Goal: Information Seeking & Learning: Learn about a topic

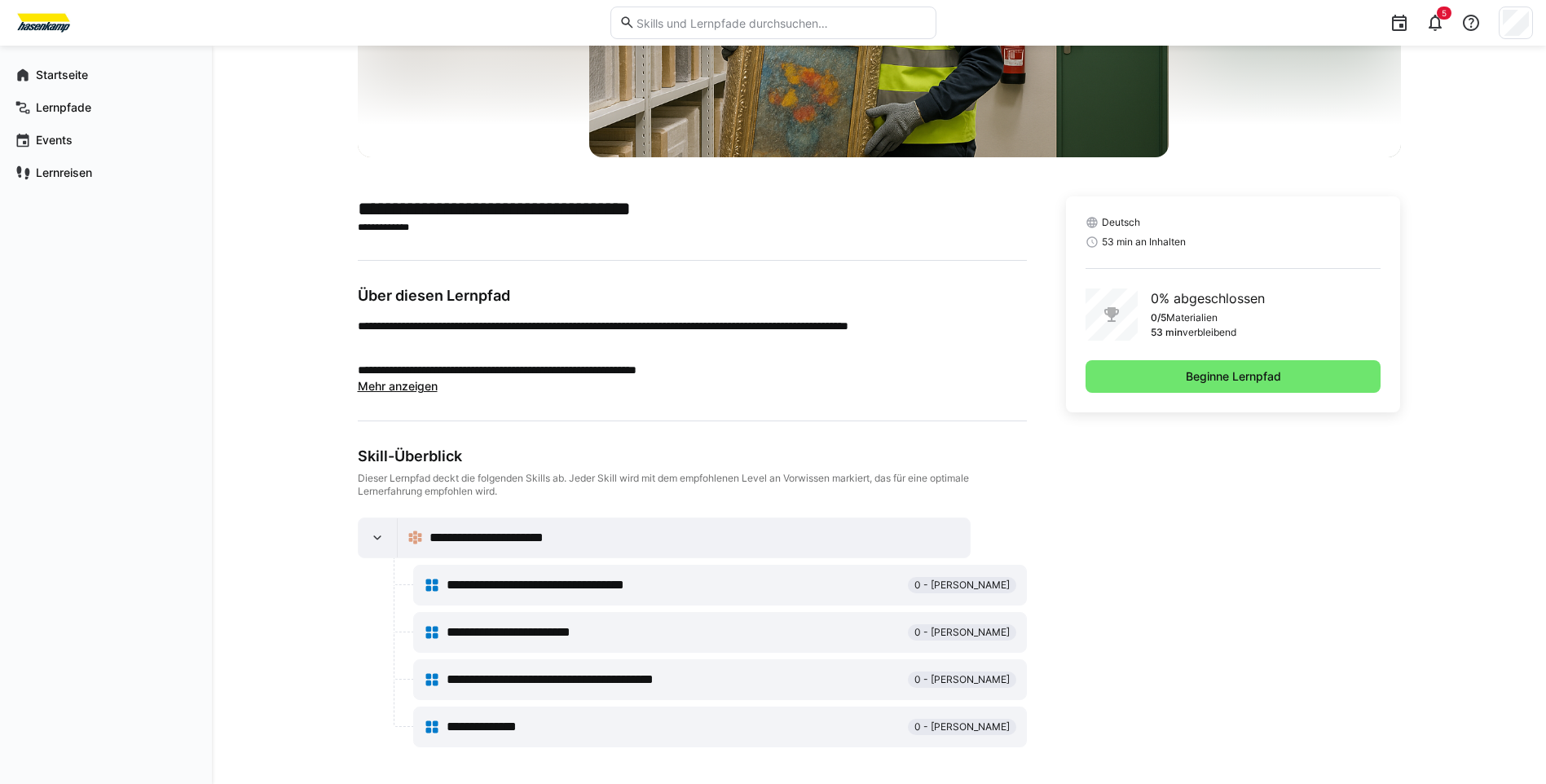
scroll to position [256, 0]
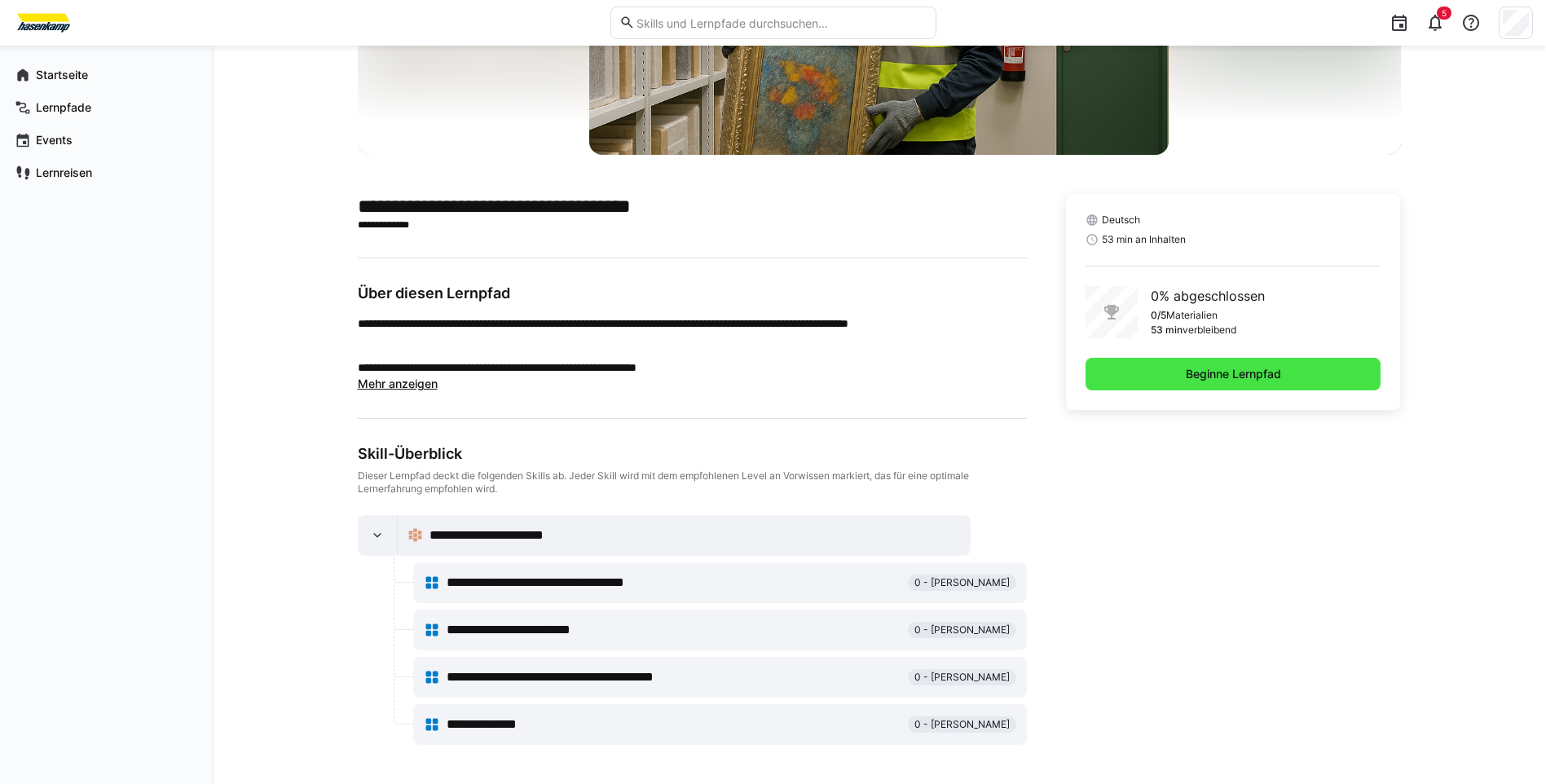
click at [1231, 375] on span "Beginne Lernpfad" at bounding box center [1233, 374] width 100 height 16
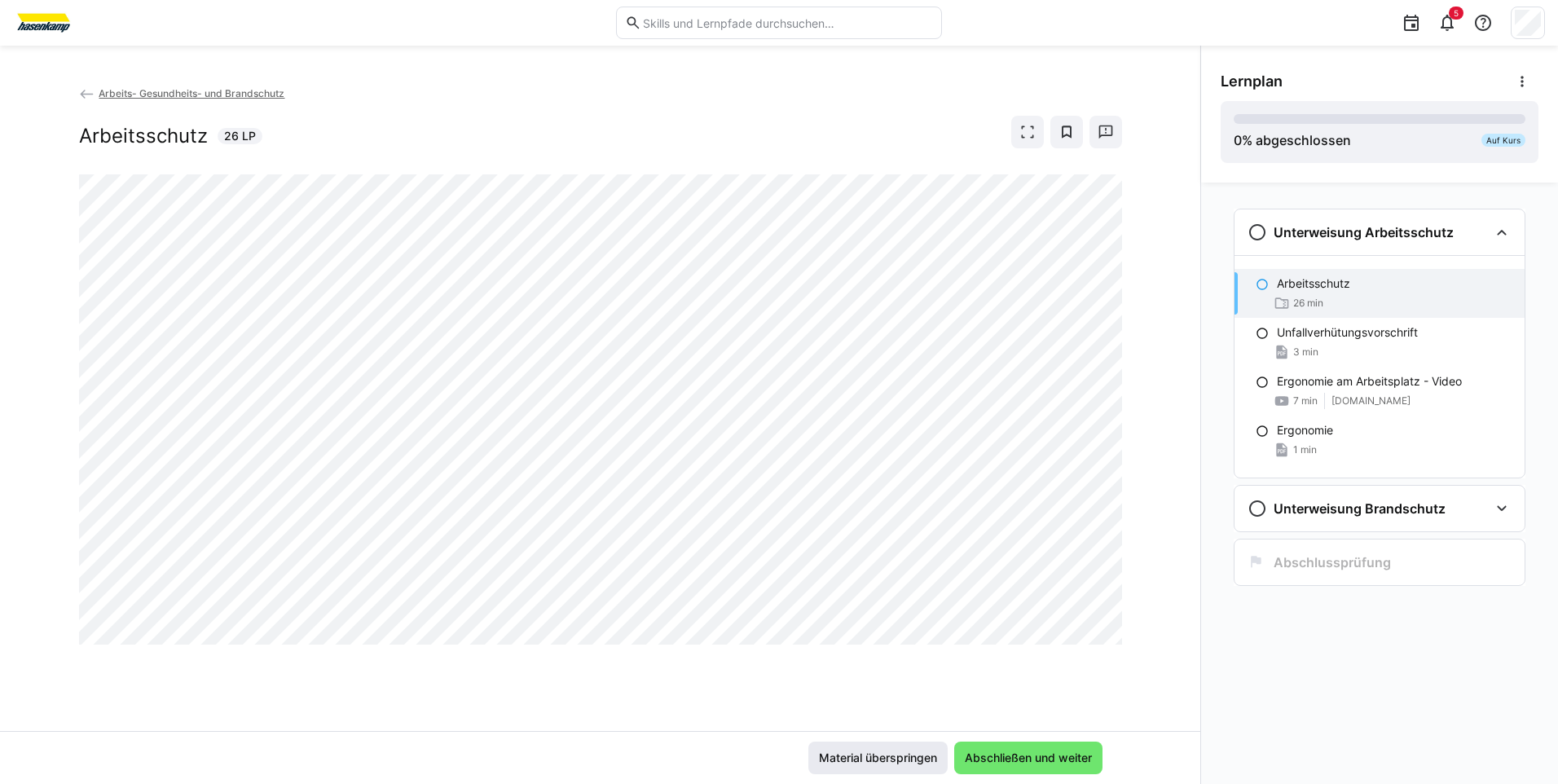
click at [909, 752] on span "Material überspringen" at bounding box center [878, 758] width 123 height 16
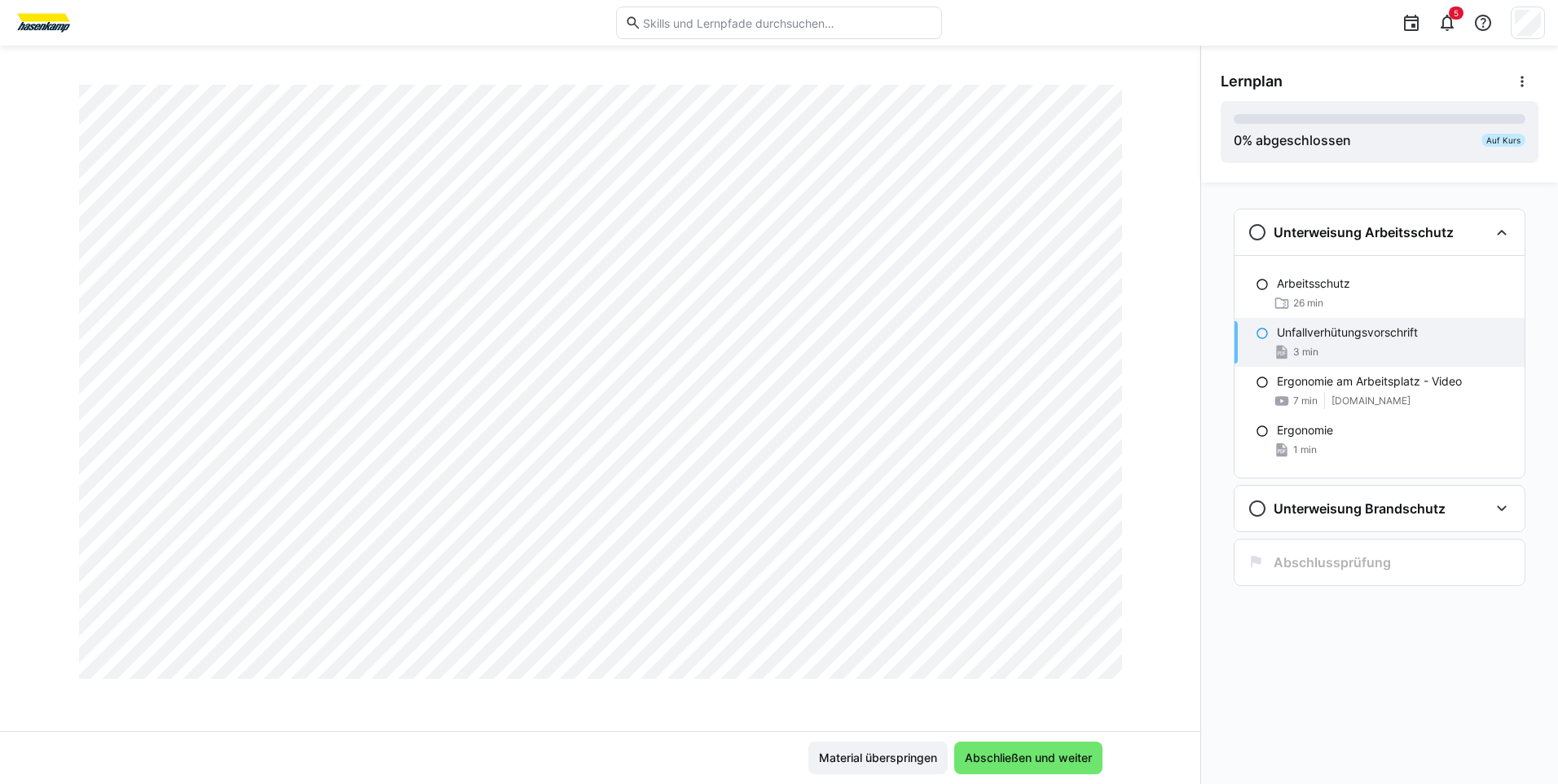
scroll to position [2608, 0]
click at [917, 756] on span "Material überspringen" at bounding box center [878, 758] width 123 height 16
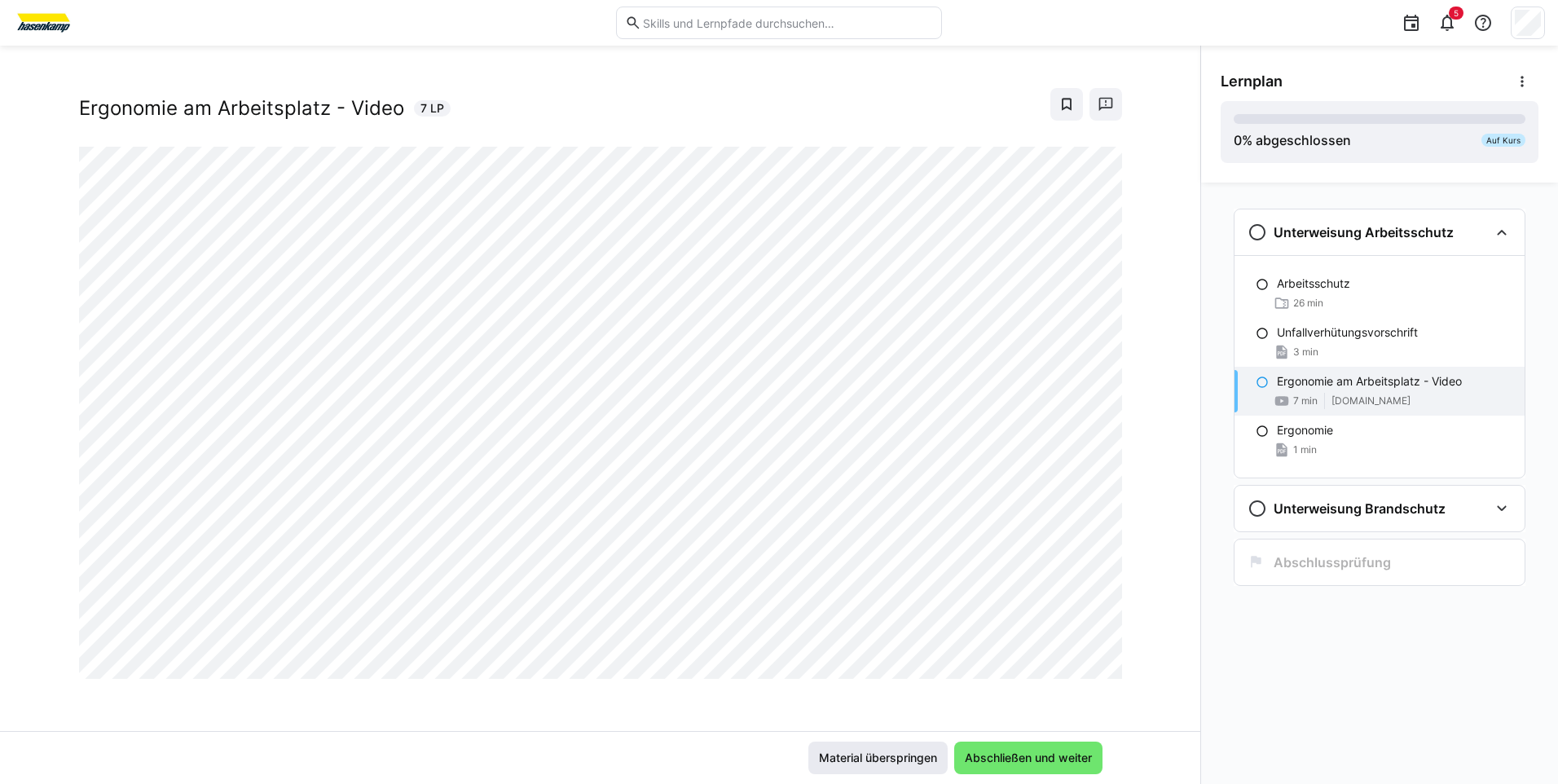
click at [917, 756] on span "Material überspringen" at bounding box center [878, 758] width 123 height 16
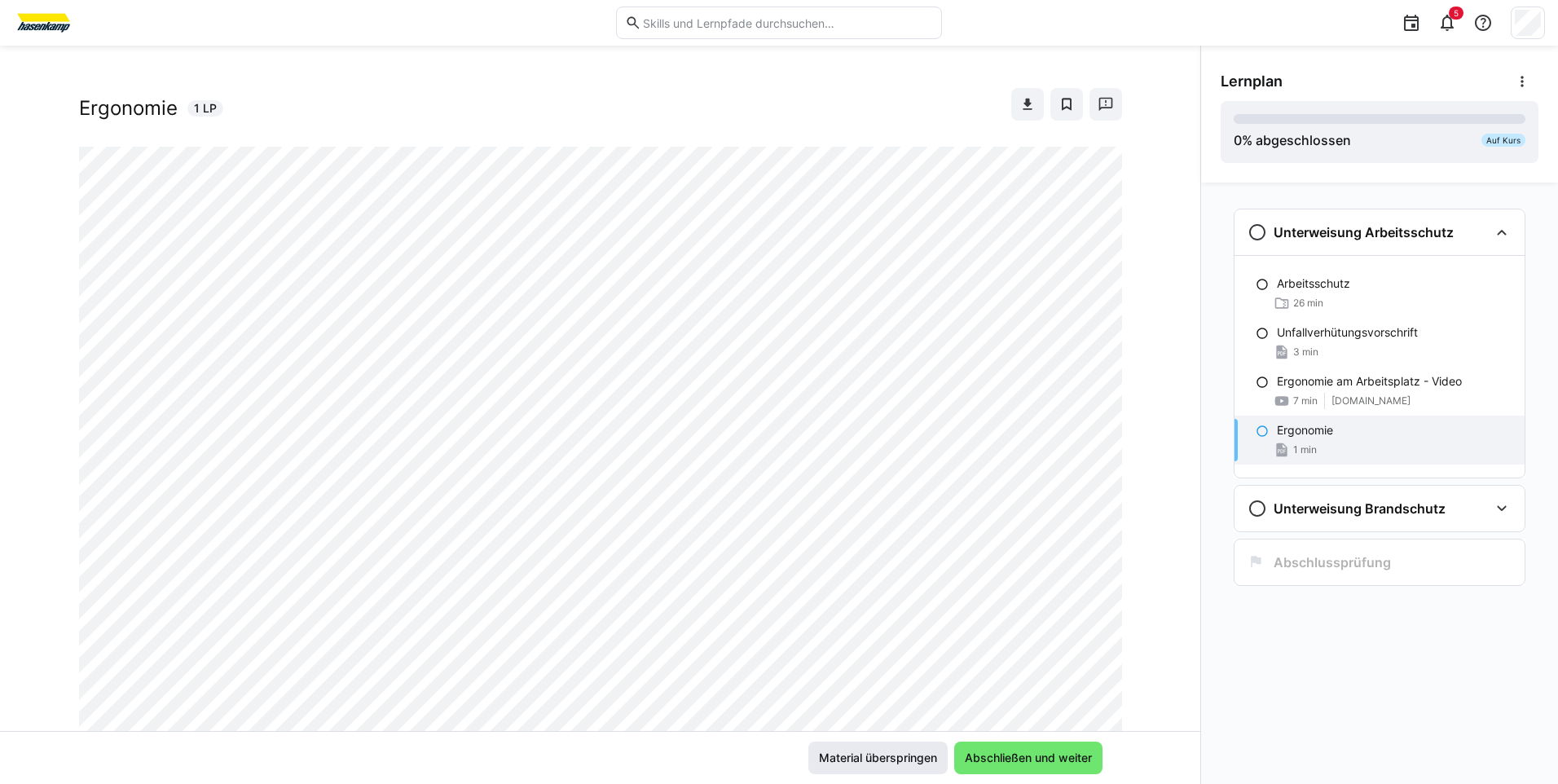
scroll to position [926, 0]
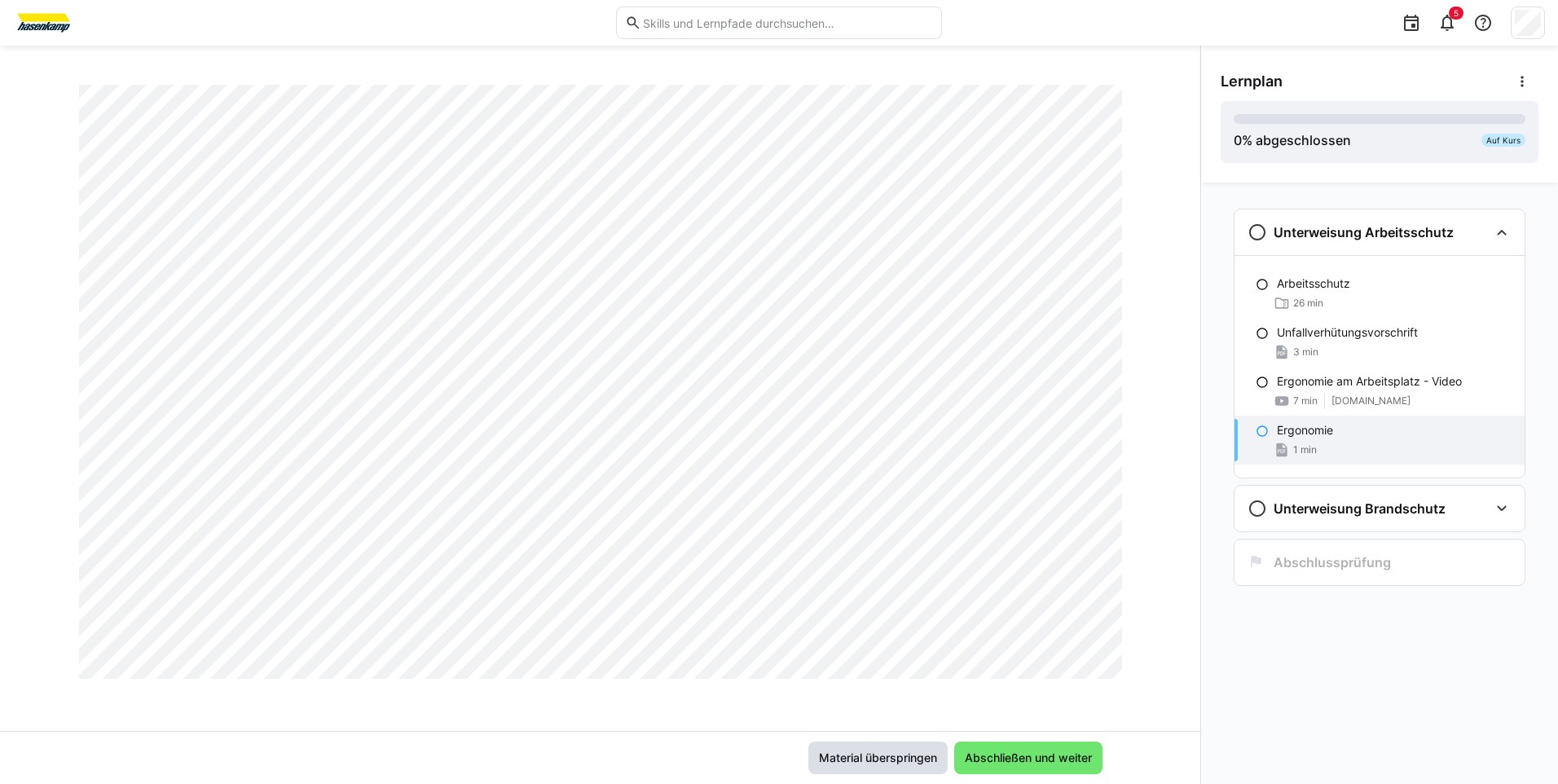
click at [917, 756] on span "Material überspringen" at bounding box center [878, 758] width 123 height 16
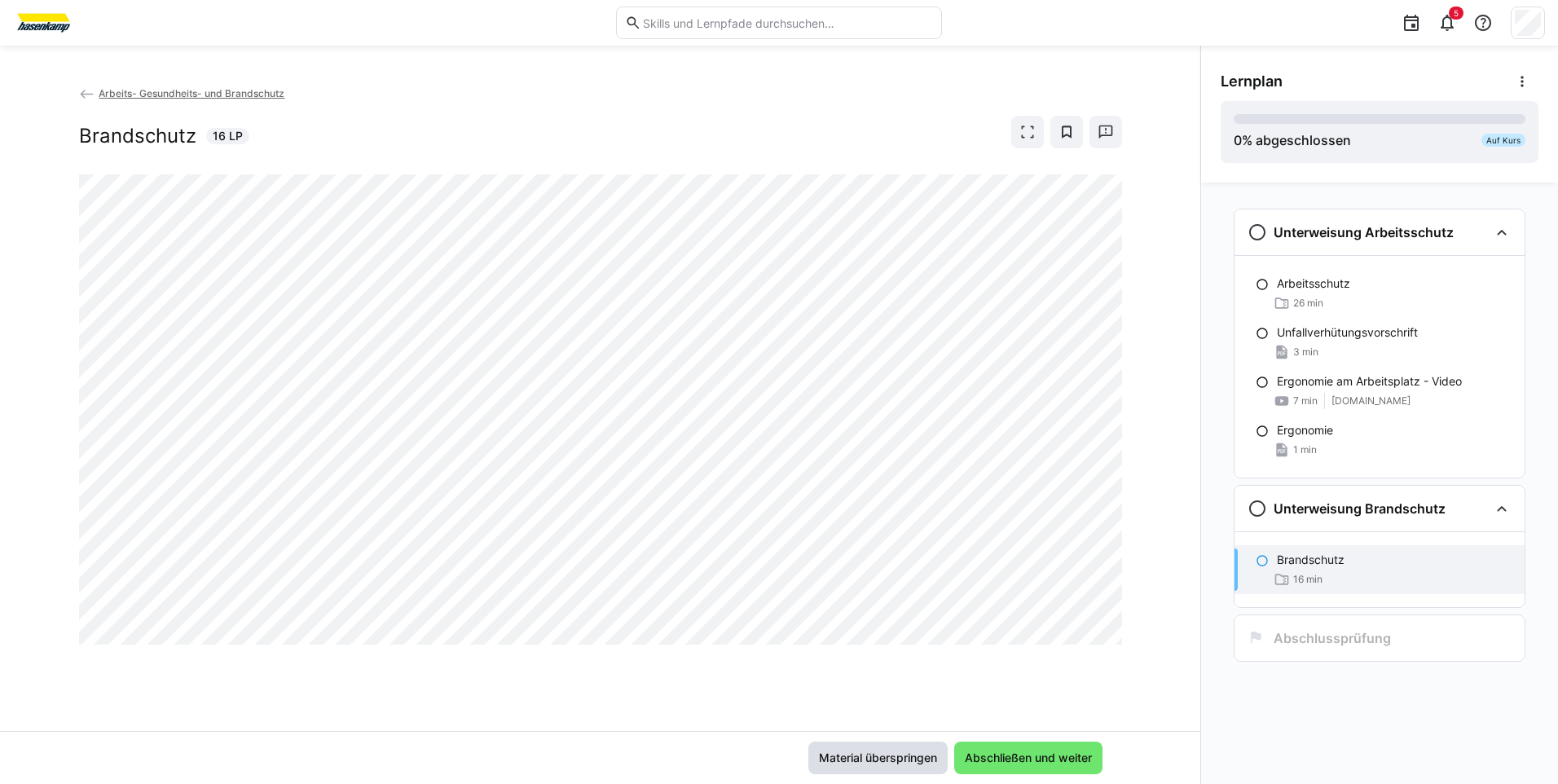
click at [917, 756] on span "Material überspringen" at bounding box center [878, 758] width 123 height 16
click at [854, 758] on span "Material überspringen" at bounding box center [878, 758] width 123 height 16
click at [887, 756] on span "Material überspringen" at bounding box center [878, 758] width 123 height 16
click at [895, 753] on span "Material überspringen" at bounding box center [878, 758] width 123 height 16
click at [878, 753] on span "Material überspringen" at bounding box center [878, 758] width 123 height 16
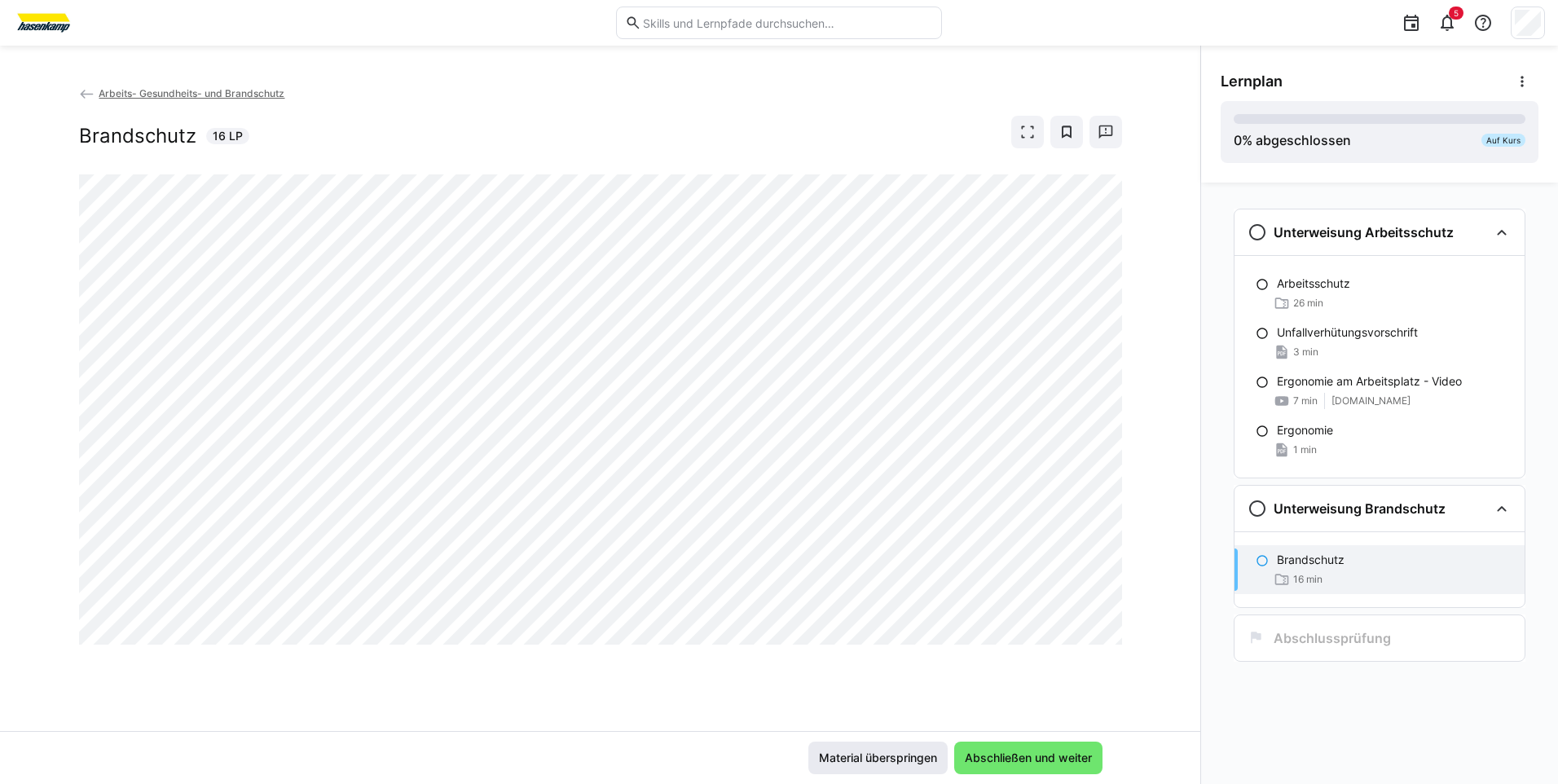
click at [846, 752] on span "Material überspringen" at bounding box center [878, 758] width 123 height 16
click at [869, 759] on span "Material überspringen" at bounding box center [878, 758] width 123 height 16
click at [899, 760] on span "Material überspringen" at bounding box center [878, 758] width 123 height 16
click at [1010, 750] on span "Abschließen und weiter" at bounding box center [1028, 758] width 132 height 16
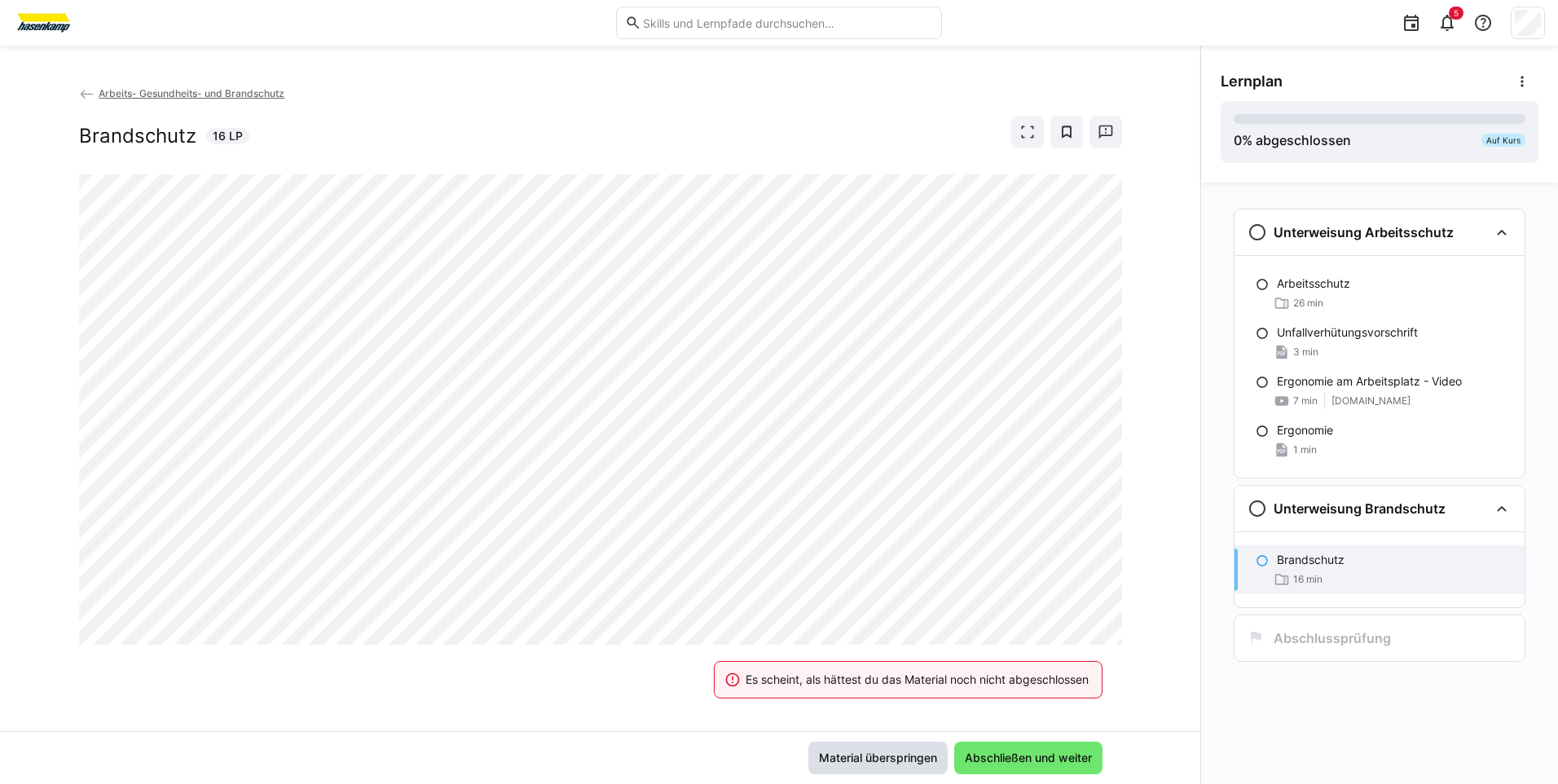
click at [887, 760] on span "Material überspringen" at bounding box center [878, 758] width 123 height 16
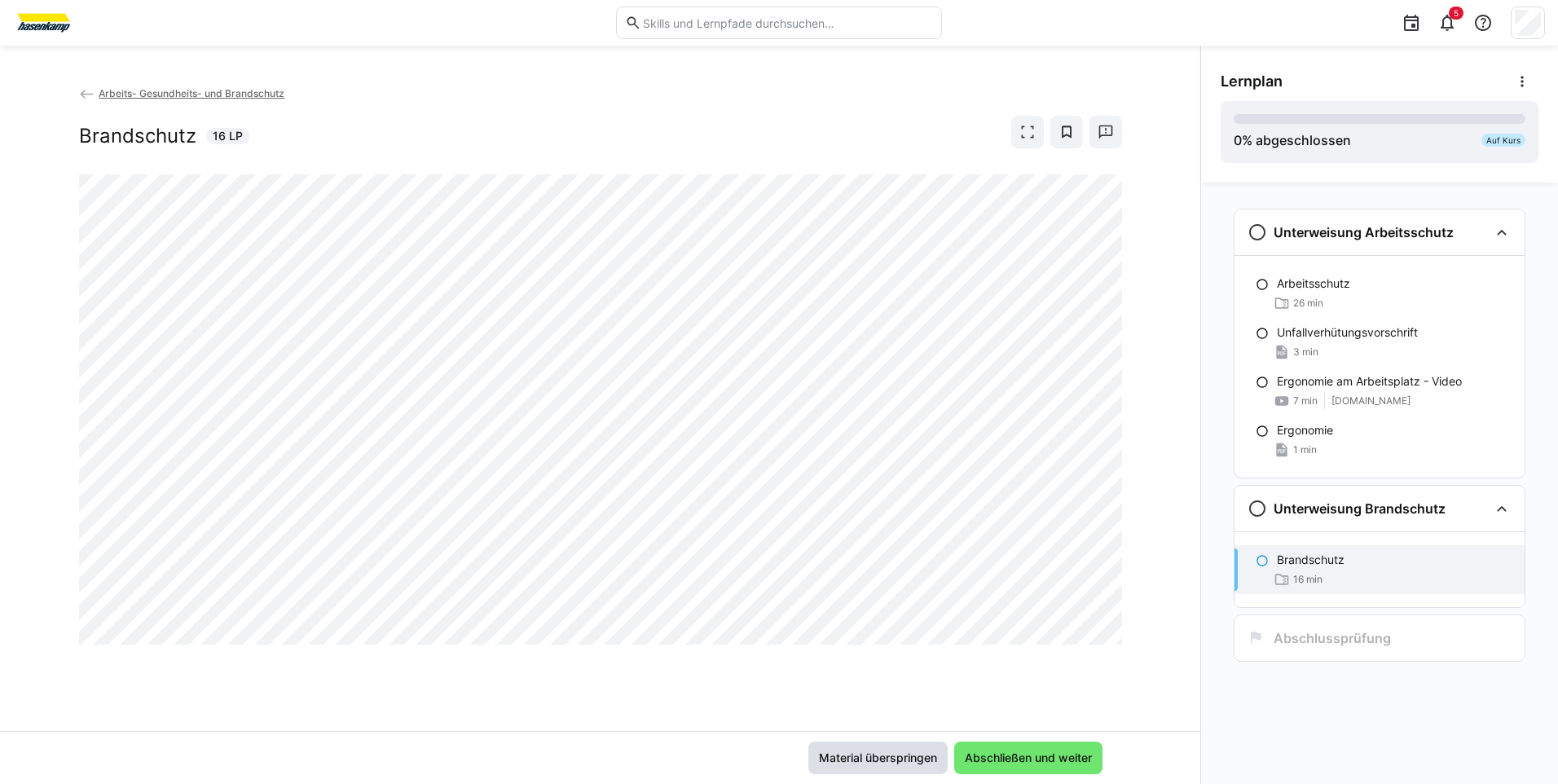
click at [875, 756] on span "Material überspringen" at bounding box center [878, 758] width 123 height 16
click at [874, 760] on span "Material überspringen" at bounding box center [878, 758] width 123 height 16
click at [888, 759] on span "Material überspringen" at bounding box center [878, 758] width 123 height 16
click at [896, 746] on span "Material überspringen" at bounding box center [878, 758] width 139 height 32
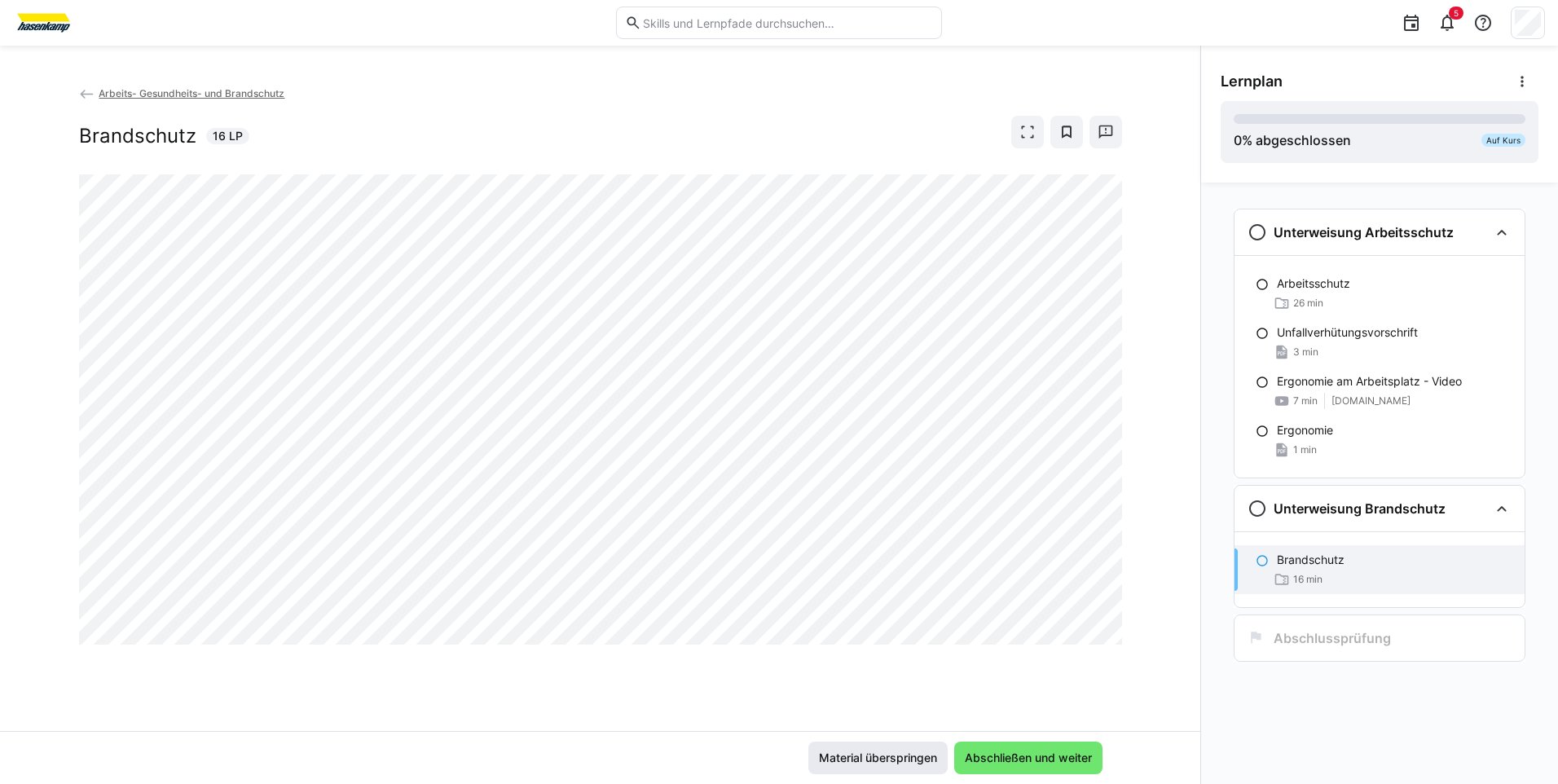
click at [894, 760] on span "Material überspringen" at bounding box center [878, 758] width 123 height 16
click at [834, 758] on span "Material überspringen" at bounding box center [878, 758] width 123 height 16
click at [846, 756] on span "Material überspringen" at bounding box center [878, 758] width 123 height 16
click at [869, 754] on span "Material überspringen" at bounding box center [878, 758] width 123 height 16
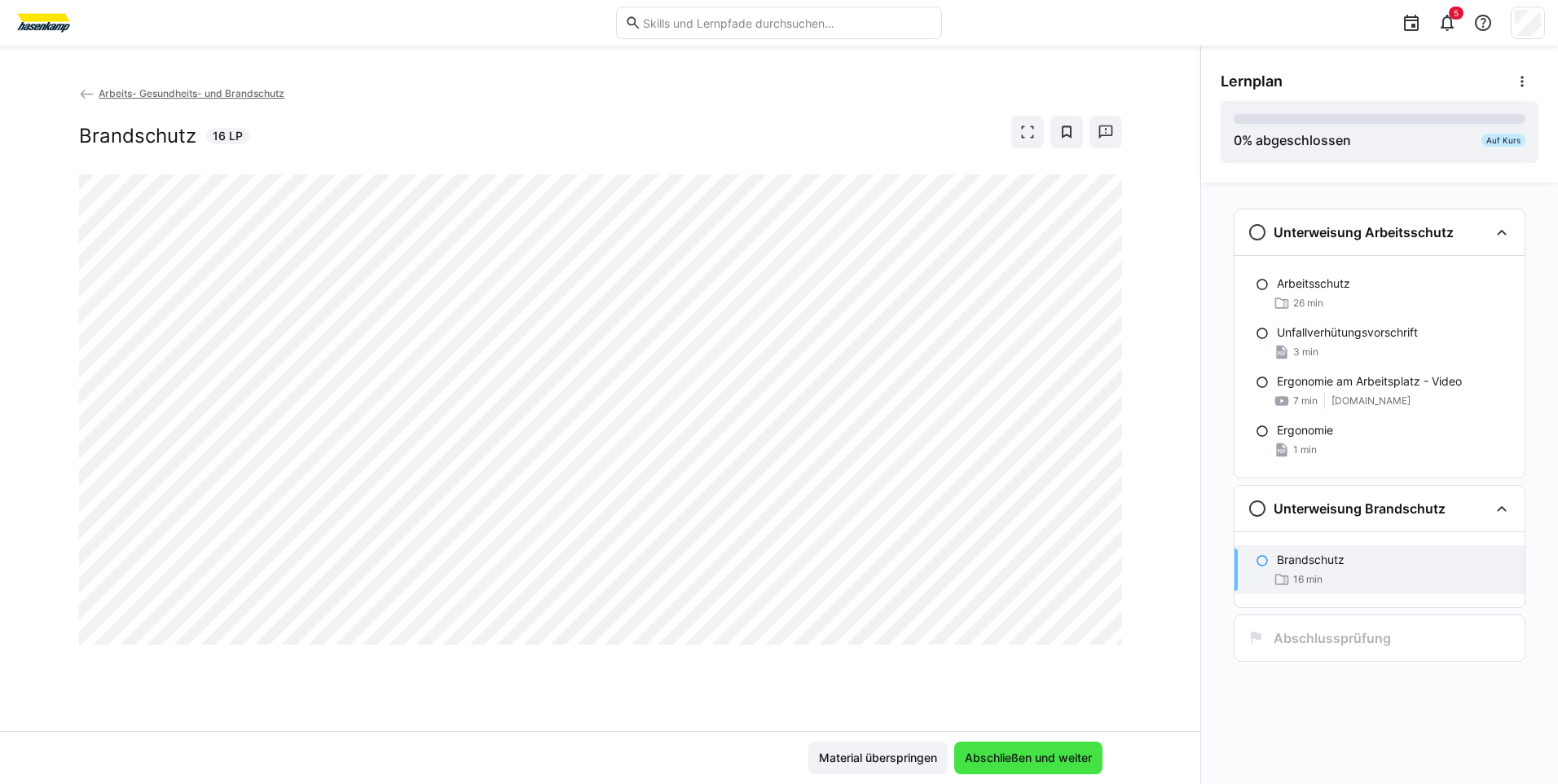
click at [975, 749] on span "Abschließen und weiter" at bounding box center [1029, 758] width 148 height 32
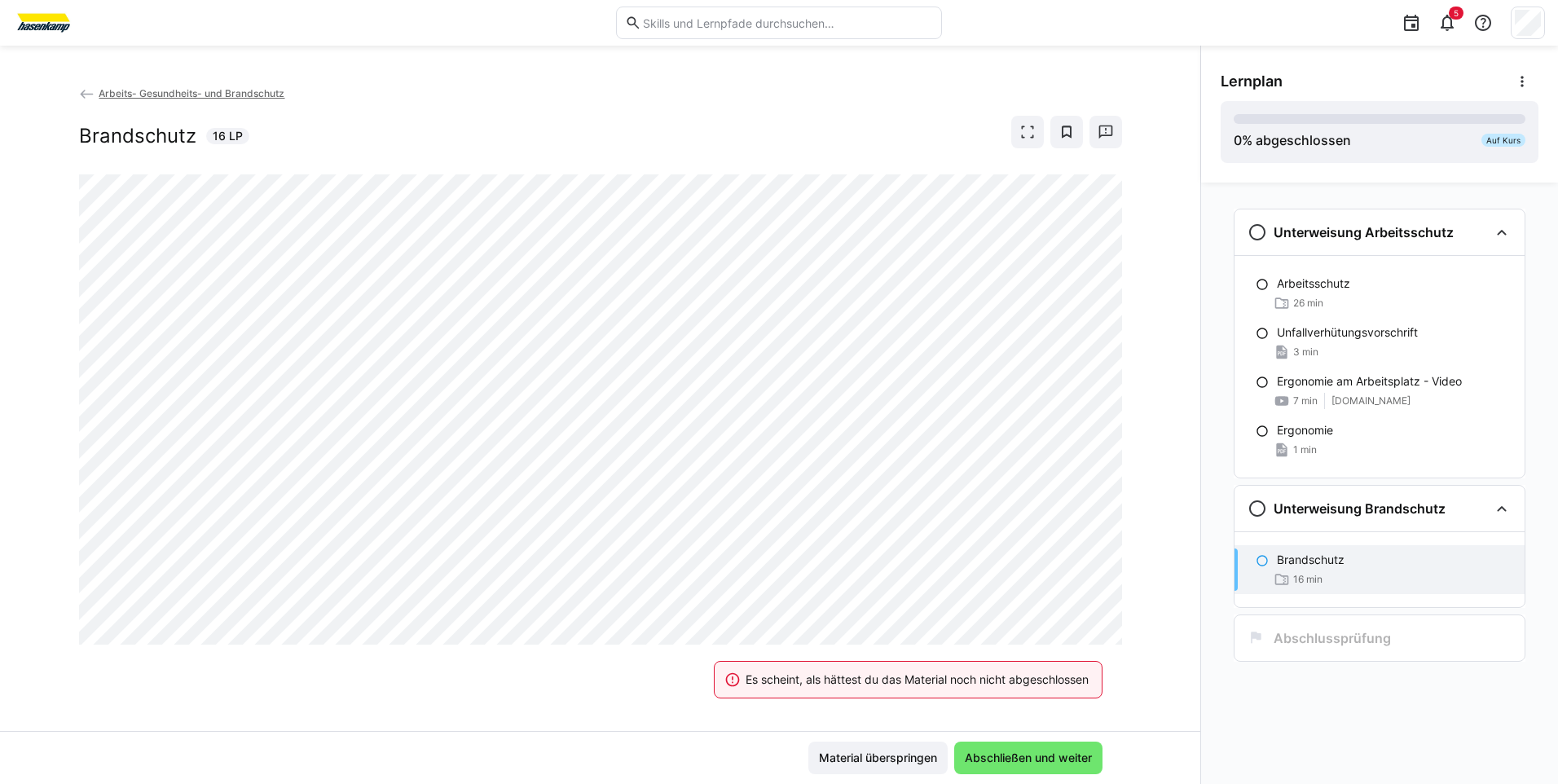
click at [889, 683] on div "Es scheint, als hättest du das Material noch nicht abgeschlossen" at bounding box center [917, 679] width 343 height 16
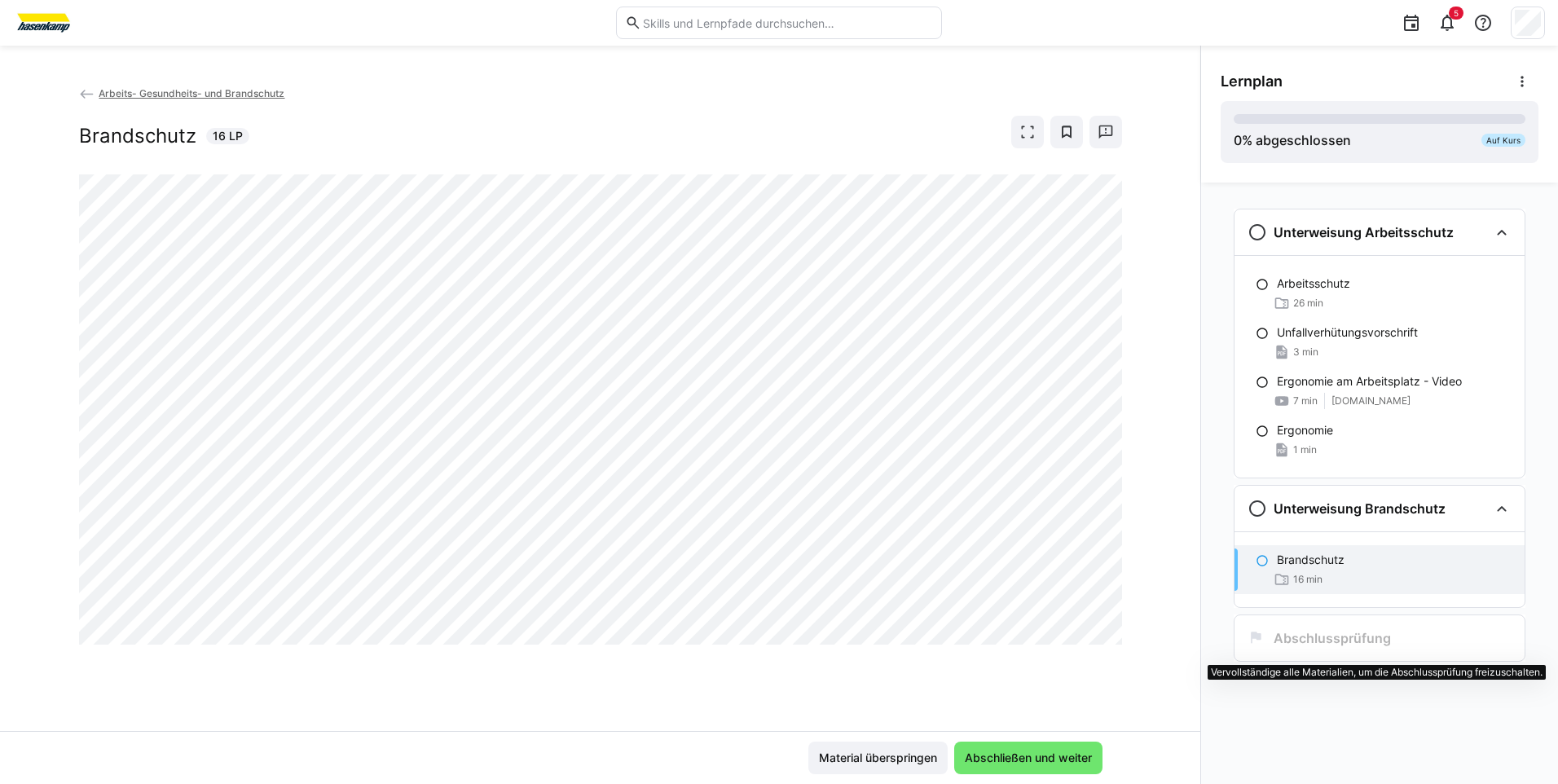
click at [1281, 642] on h3 "Abschlussprüfung" at bounding box center [1333, 637] width 118 height 16
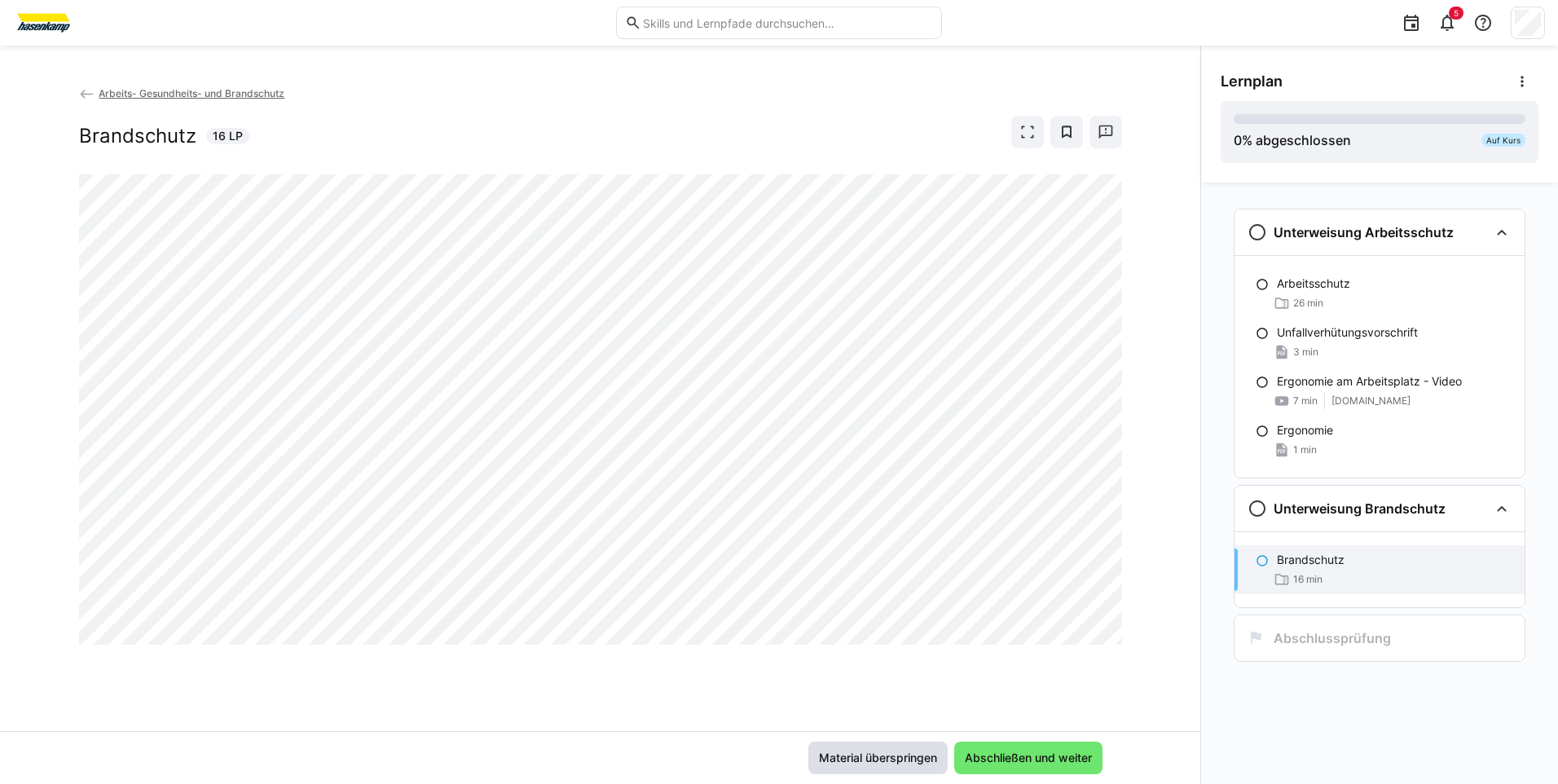
click at [887, 759] on span "Material überspringen" at bounding box center [878, 758] width 123 height 16
click at [898, 762] on span "Material überspringen" at bounding box center [878, 758] width 123 height 16
click at [900, 755] on span "Material überspringen" at bounding box center [878, 758] width 123 height 16
click at [884, 762] on span "Material überspringen" at bounding box center [878, 758] width 123 height 16
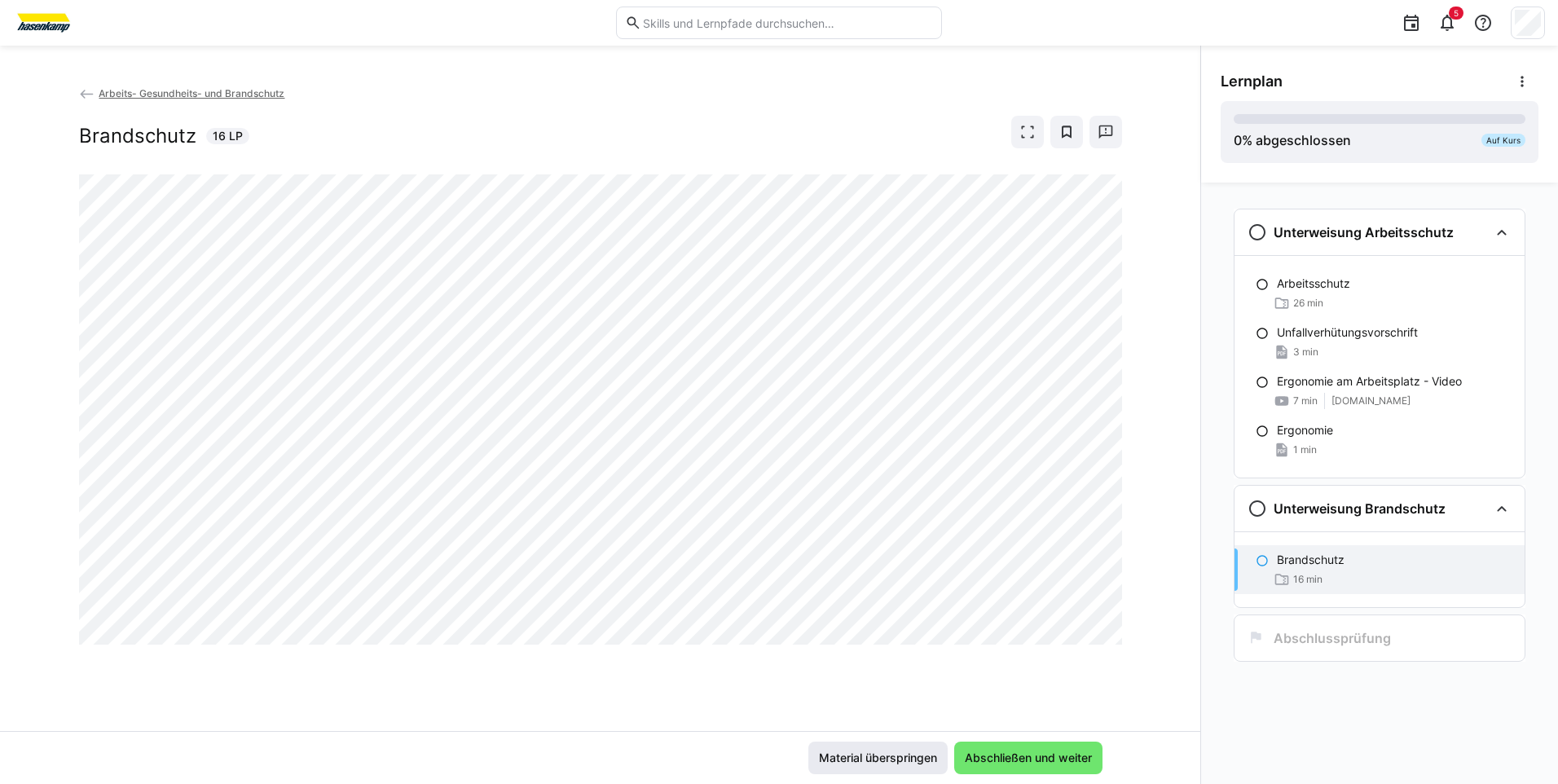
click at [884, 754] on span "Material überspringen" at bounding box center [878, 758] width 123 height 16
click at [862, 752] on span "Material überspringen" at bounding box center [878, 758] width 123 height 16
click at [881, 746] on span "Material überspringen" at bounding box center [878, 758] width 139 height 32
click at [834, 756] on span "Material überspringen" at bounding box center [878, 758] width 123 height 16
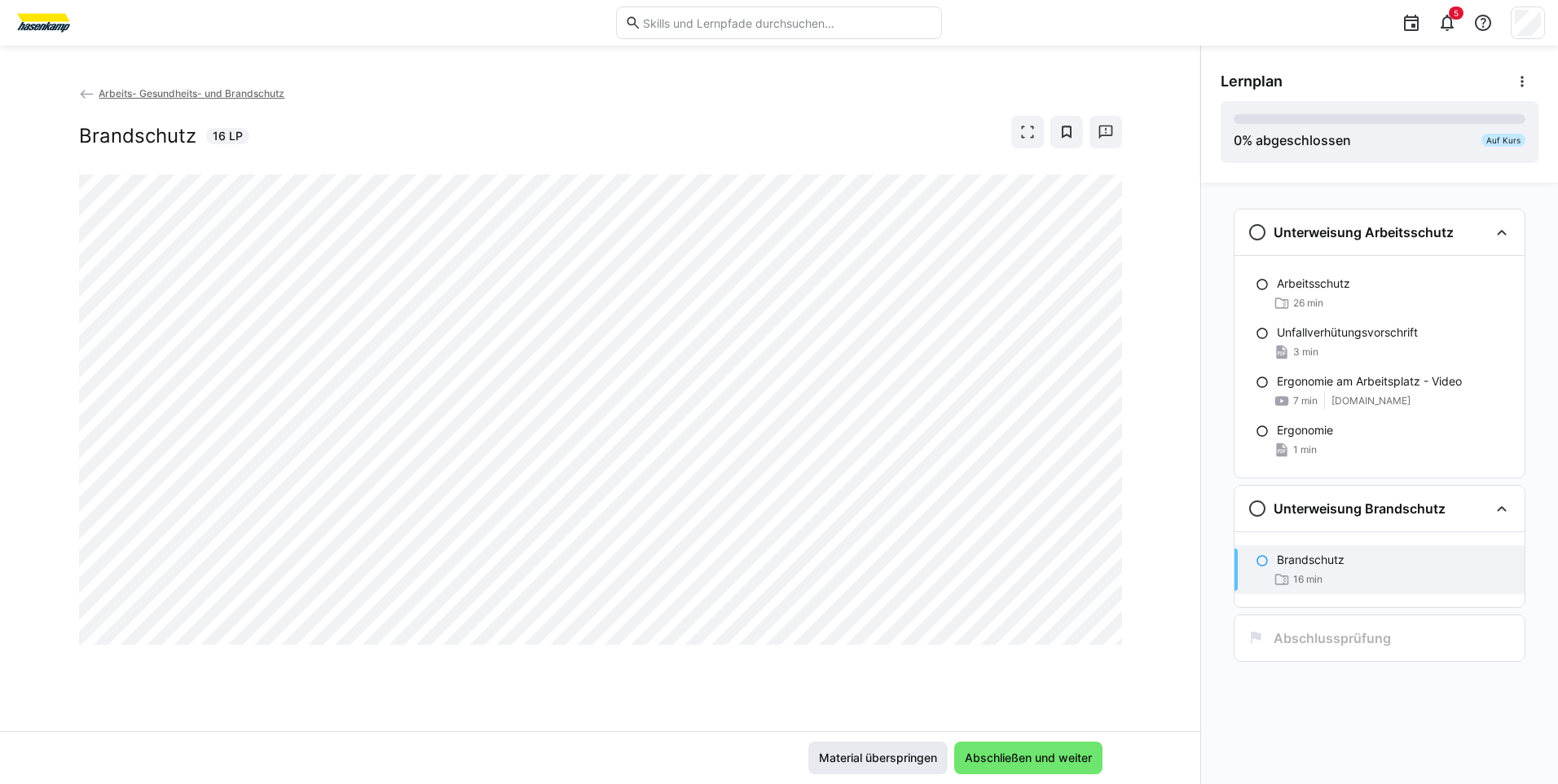
click at [866, 756] on span "Material überspringen" at bounding box center [878, 758] width 123 height 16
click at [892, 755] on span "Material überspringen" at bounding box center [878, 758] width 123 height 16
click at [900, 757] on span "Material überspringen" at bounding box center [878, 758] width 123 height 16
click at [836, 757] on span "Material überspringen" at bounding box center [878, 758] width 123 height 16
click at [860, 764] on span "Material überspringen" at bounding box center [878, 758] width 123 height 16
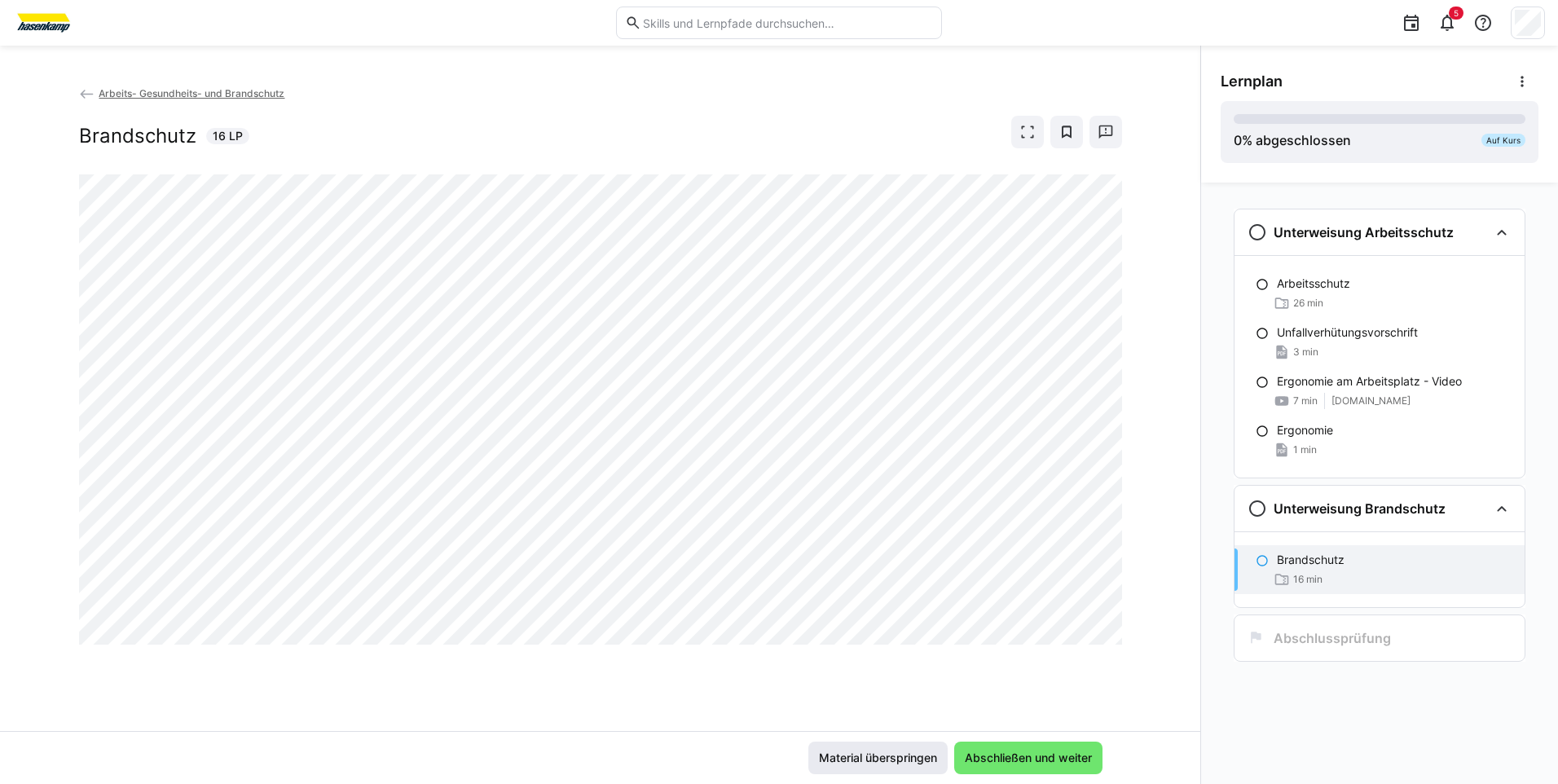
click at [887, 763] on span "Material überspringen" at bounding box center [878, 758] width 123 height 16
click at [875, 758] on span "Material überspringen" at bounding box center [878, 758] width 123 height 16
click at [877, 762] on span "Material überspringen" at bounding box center [878, 758] width 123 height 16
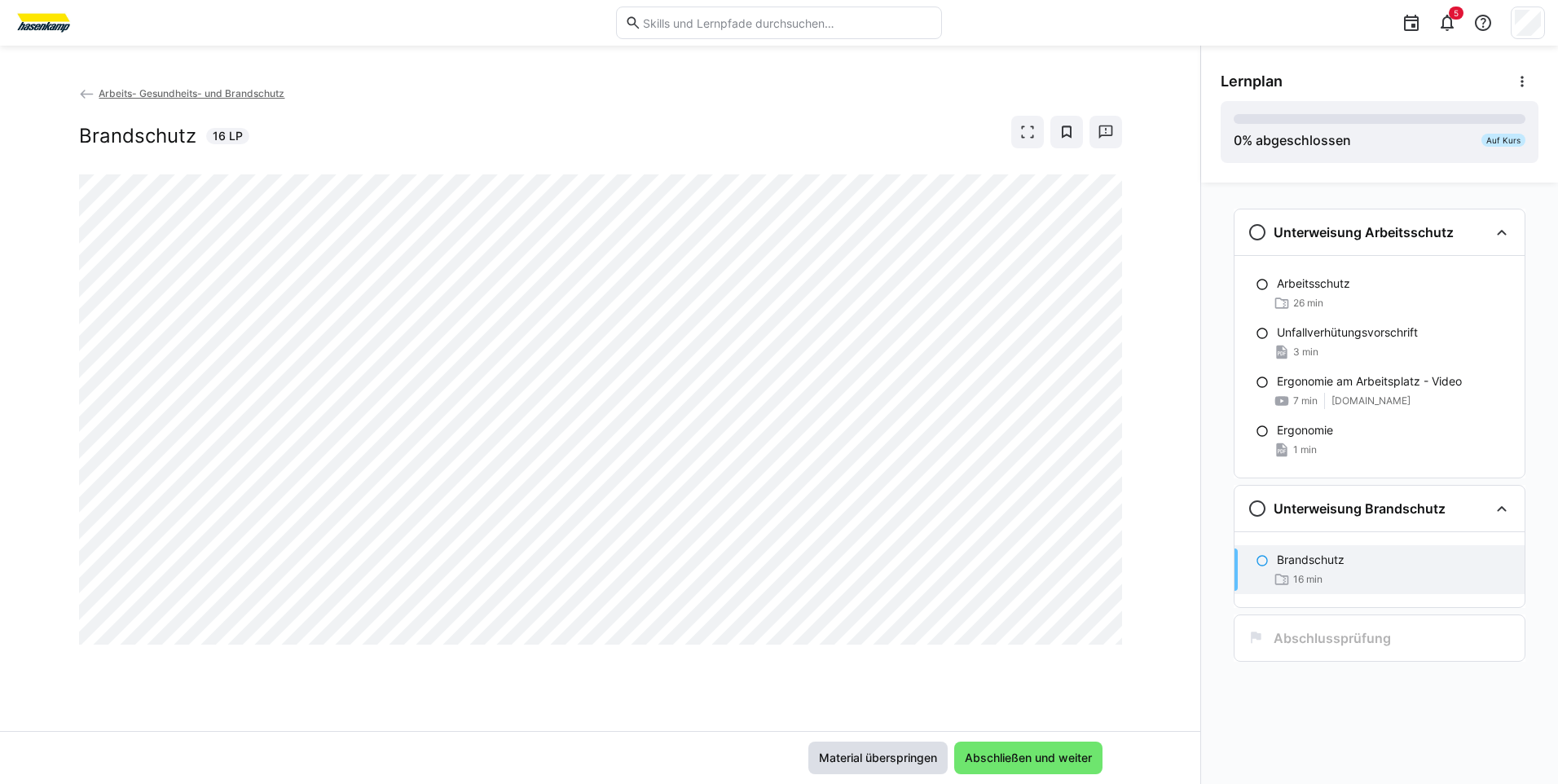
click at [875, 756] on span "Material überspringen" at bounding box center [878, 758] width 123 height 16
click at [889, 764] on span "Material überspringen" at bounding box center [878, 758] width 123 height 16
click at [1000, 755] on span "Abschließen und weiter" at bounding box center [1028, 758] width 132 height 16
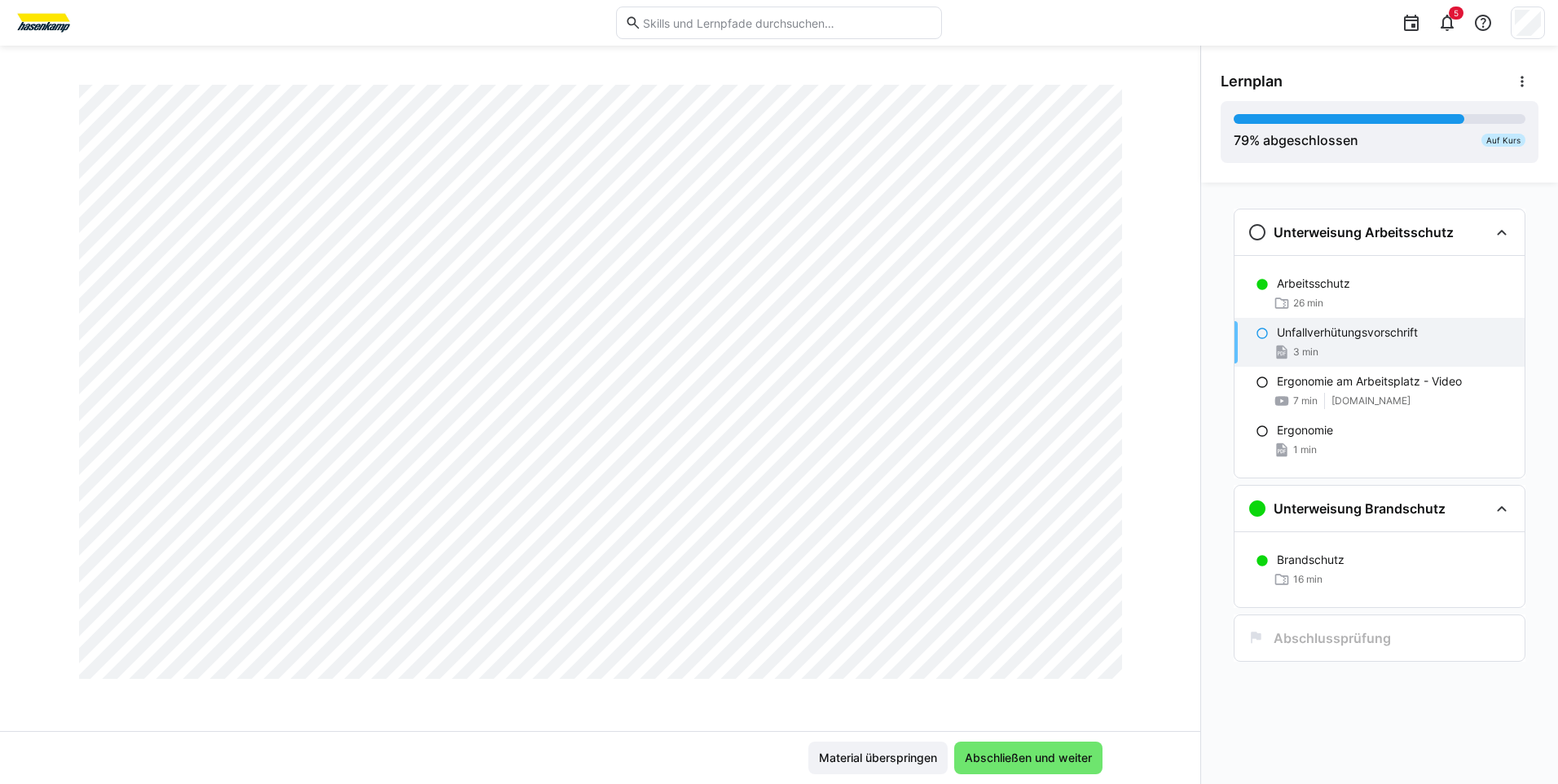
scroll to position [1222, 0]
click at [1046, 763] on span "Abschließen und weiter" at bounding box center [1028, 758] width 132 height 16
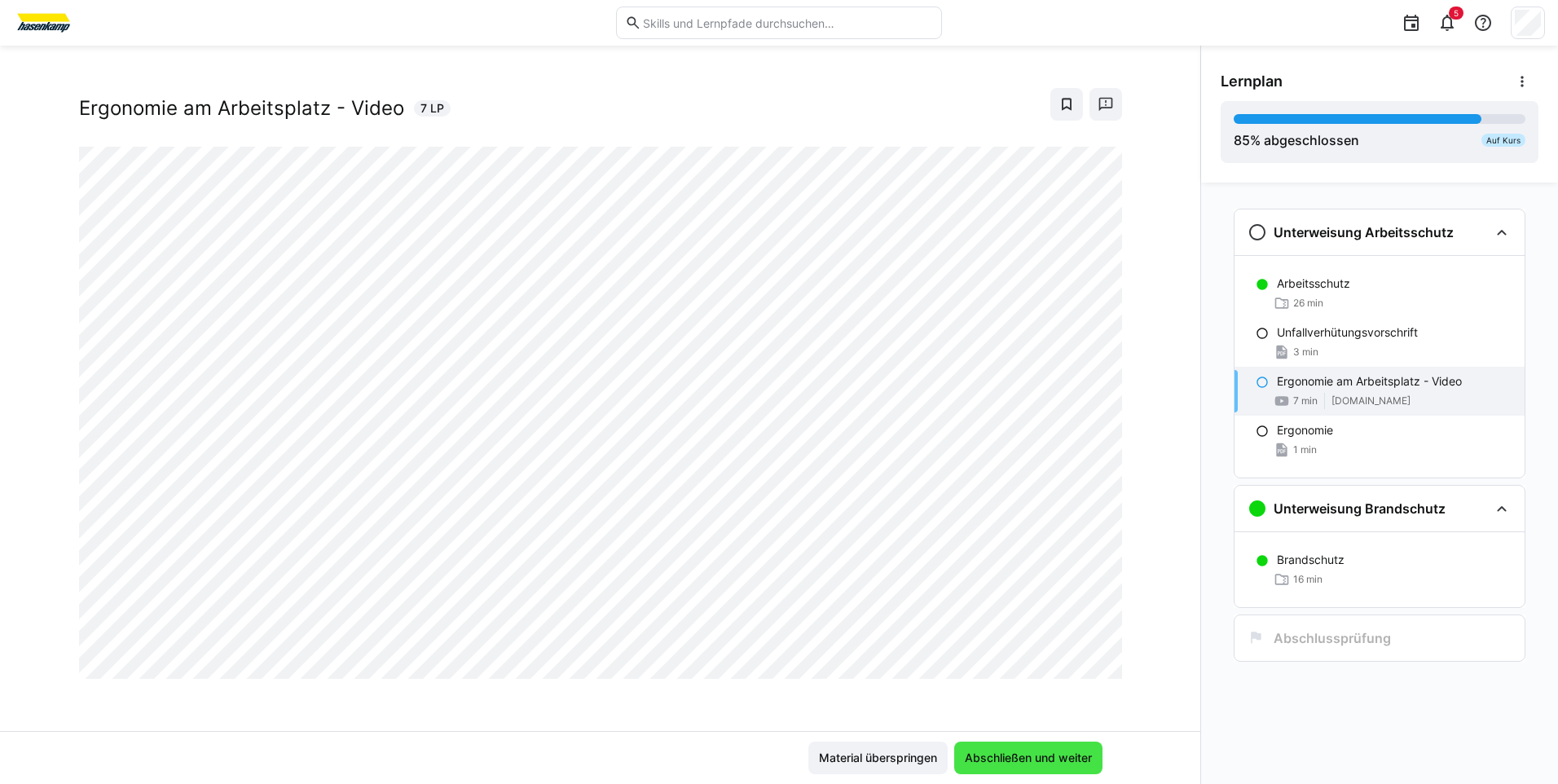
scroll to position [27, 0]
click at [850, 760] on span "Material überspringen" at bounding box center [878, 758] width 123 height 16
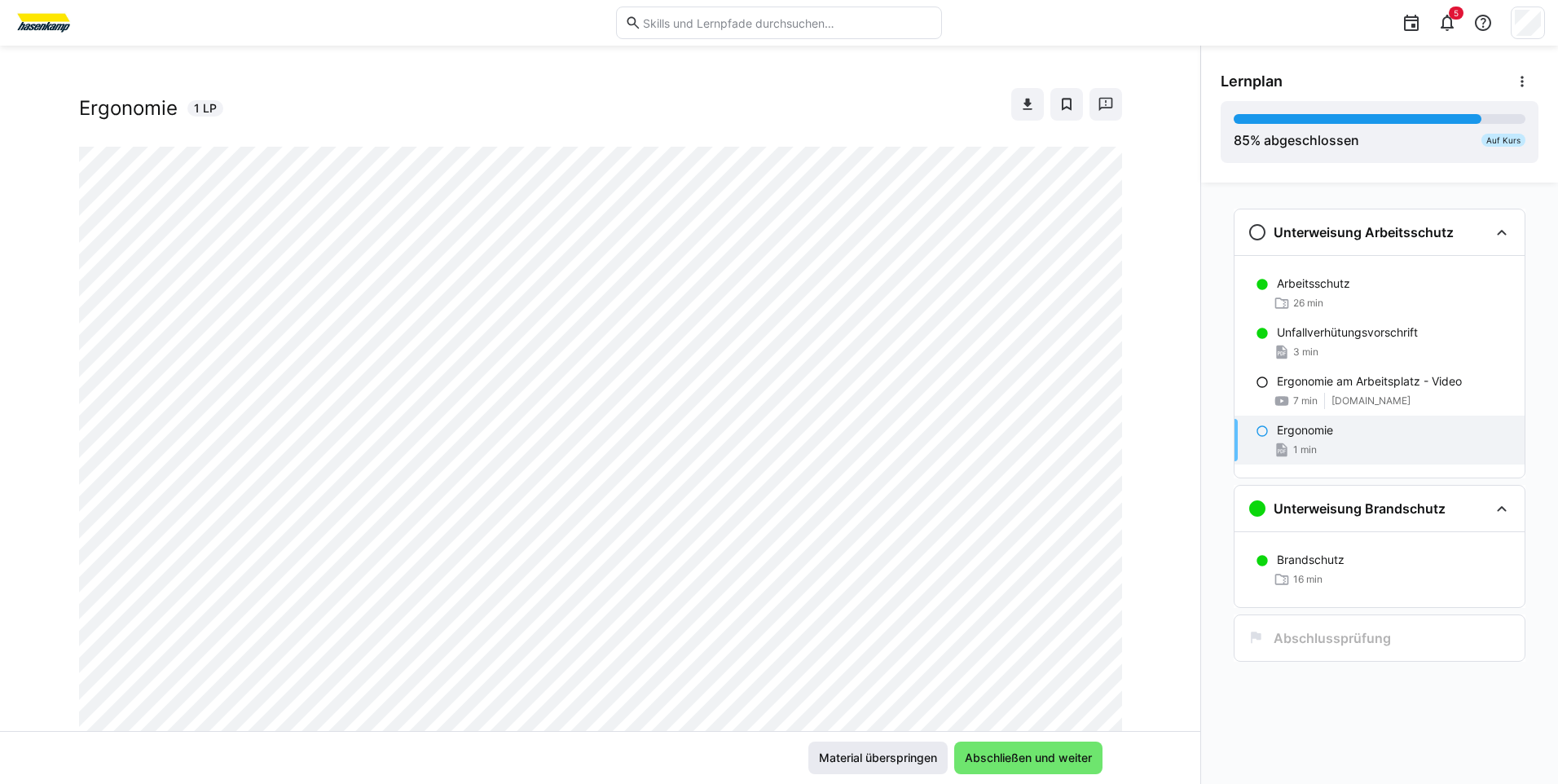
scroll to position [926, 0]
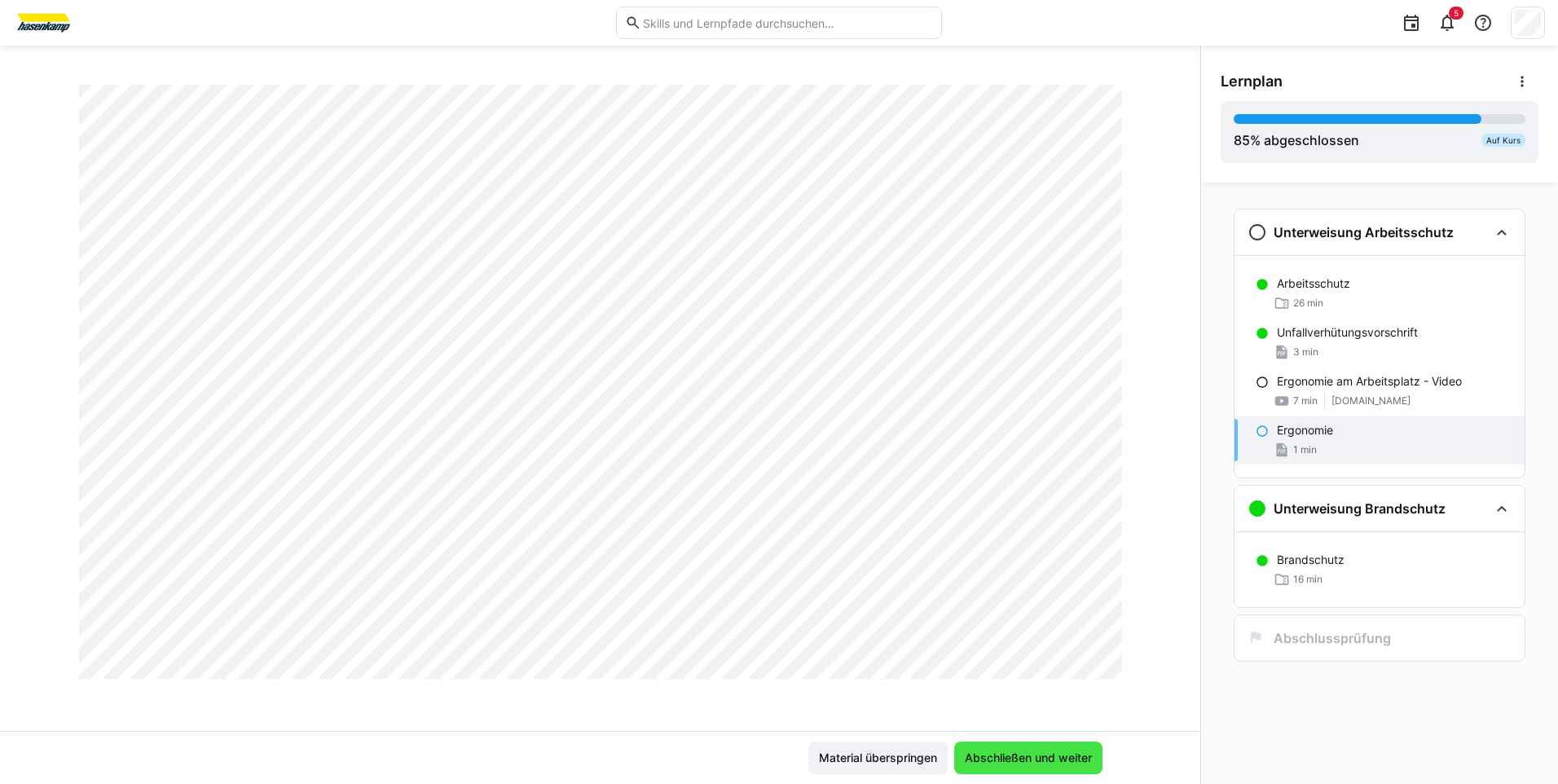
click at [1010, 756] on span "Abschließen und weiter" at bounding box center [1028, 758] width 132 height 16
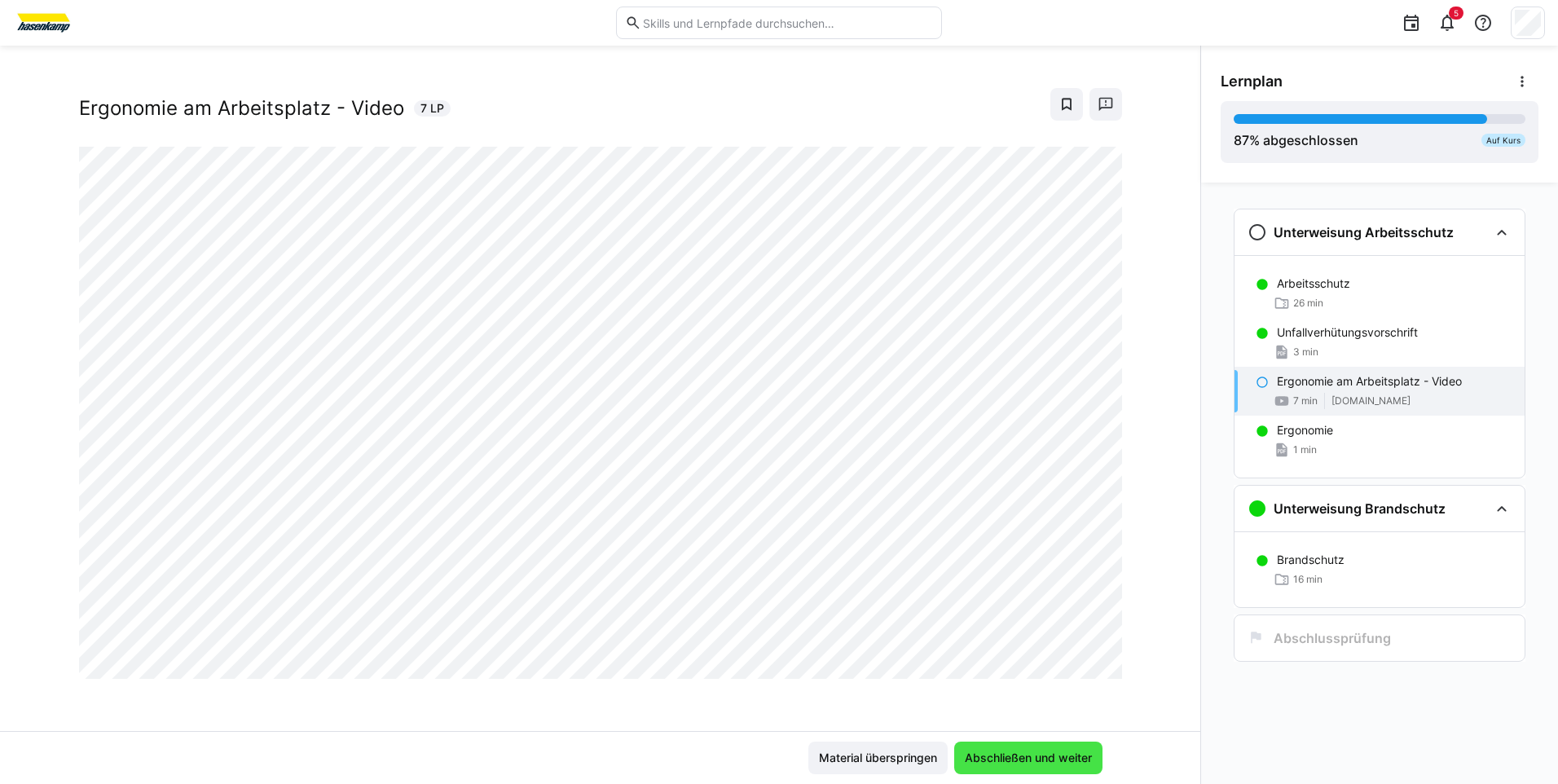
scroll to position [27, 0]
click at [834, 754] on span "Material überspringen" at bounding box center [878, 758] width 123 height 16
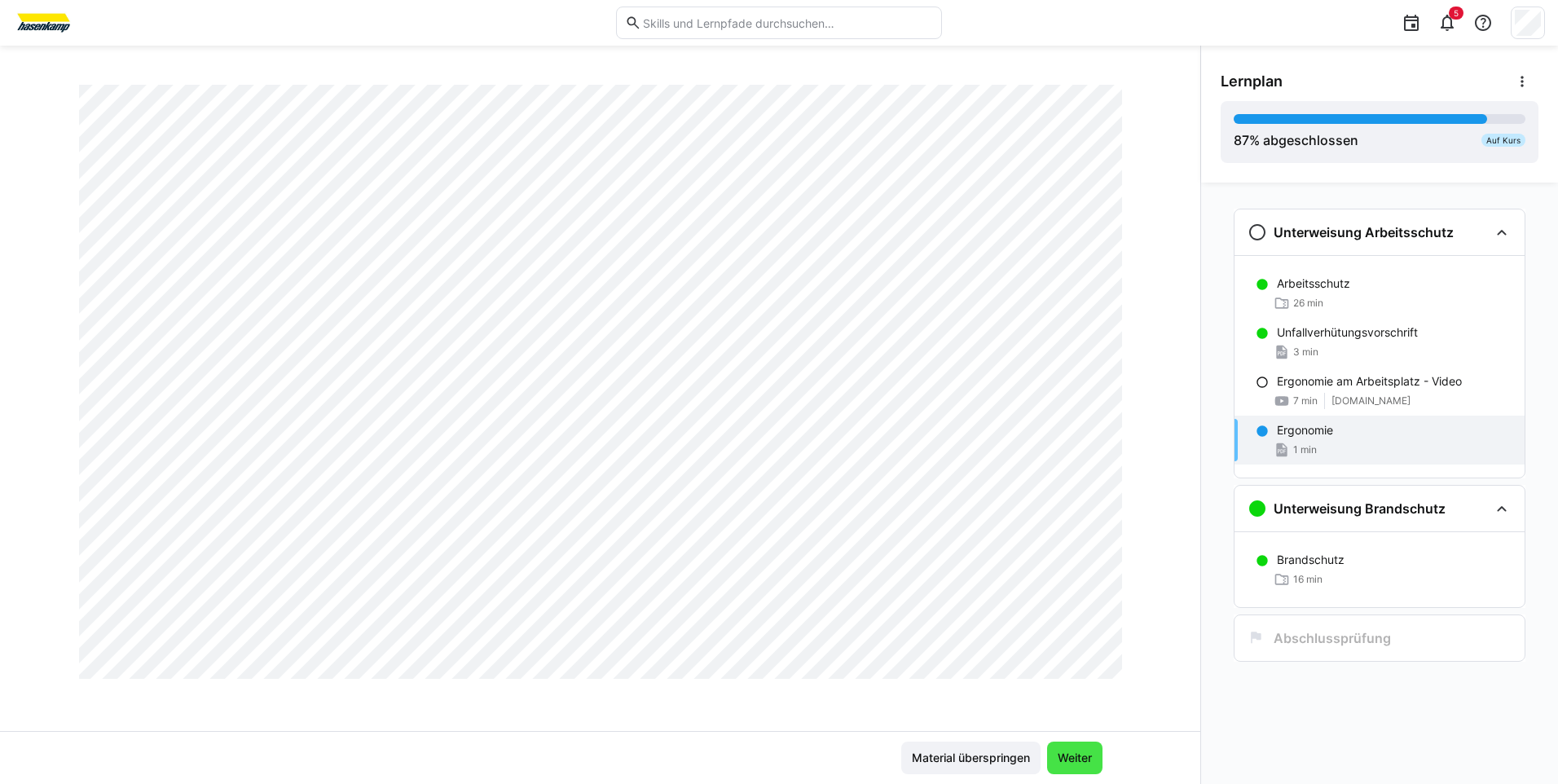
click at [1055, 747] on span "Weiter" at bounding box center [1075, 758] width 55 height 32
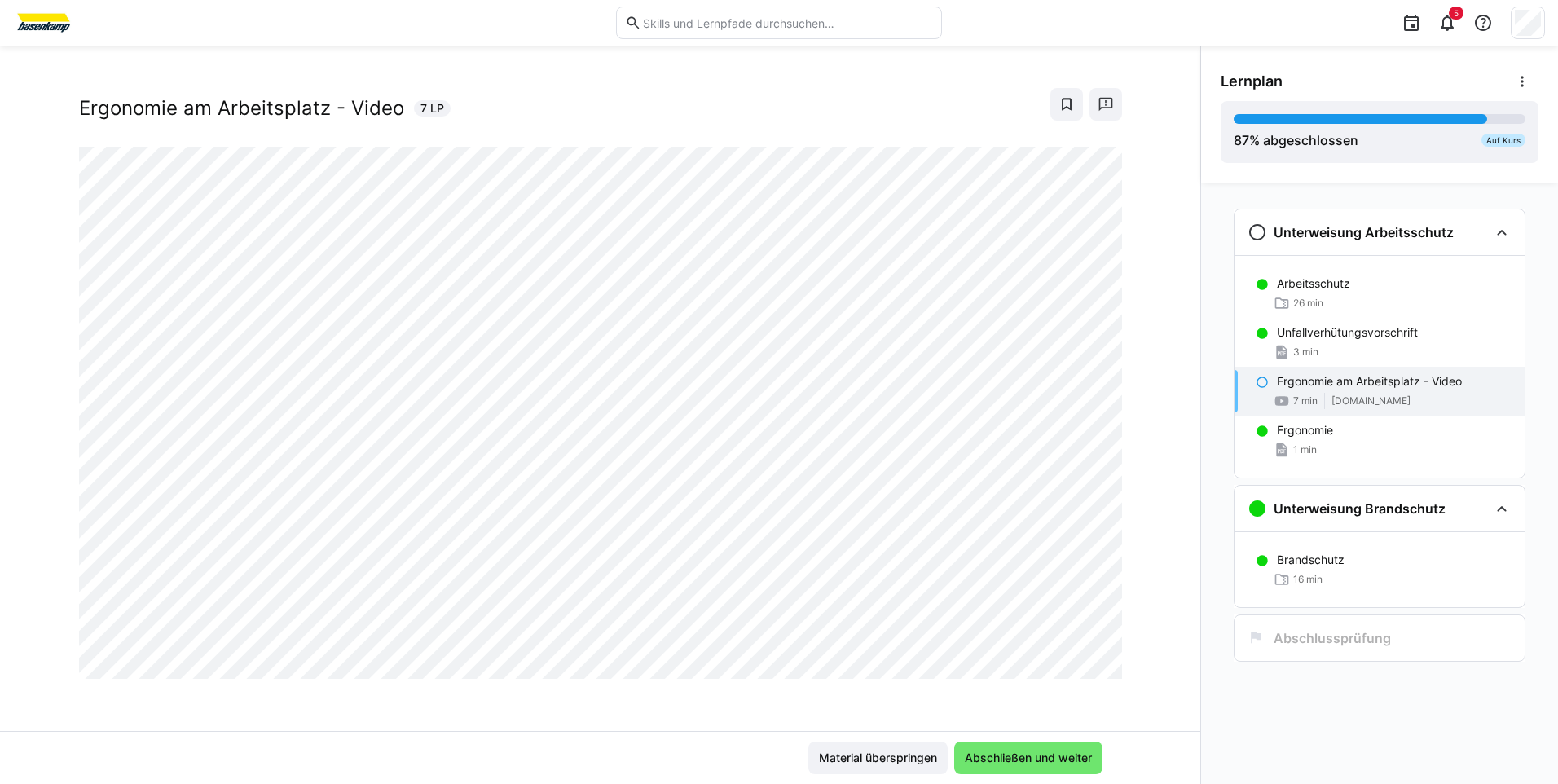
scroll to position [27, 0]
click at [963, 752] on span "Abschließen und weiter" at bounding box center [1028, 758] width 132 height 16
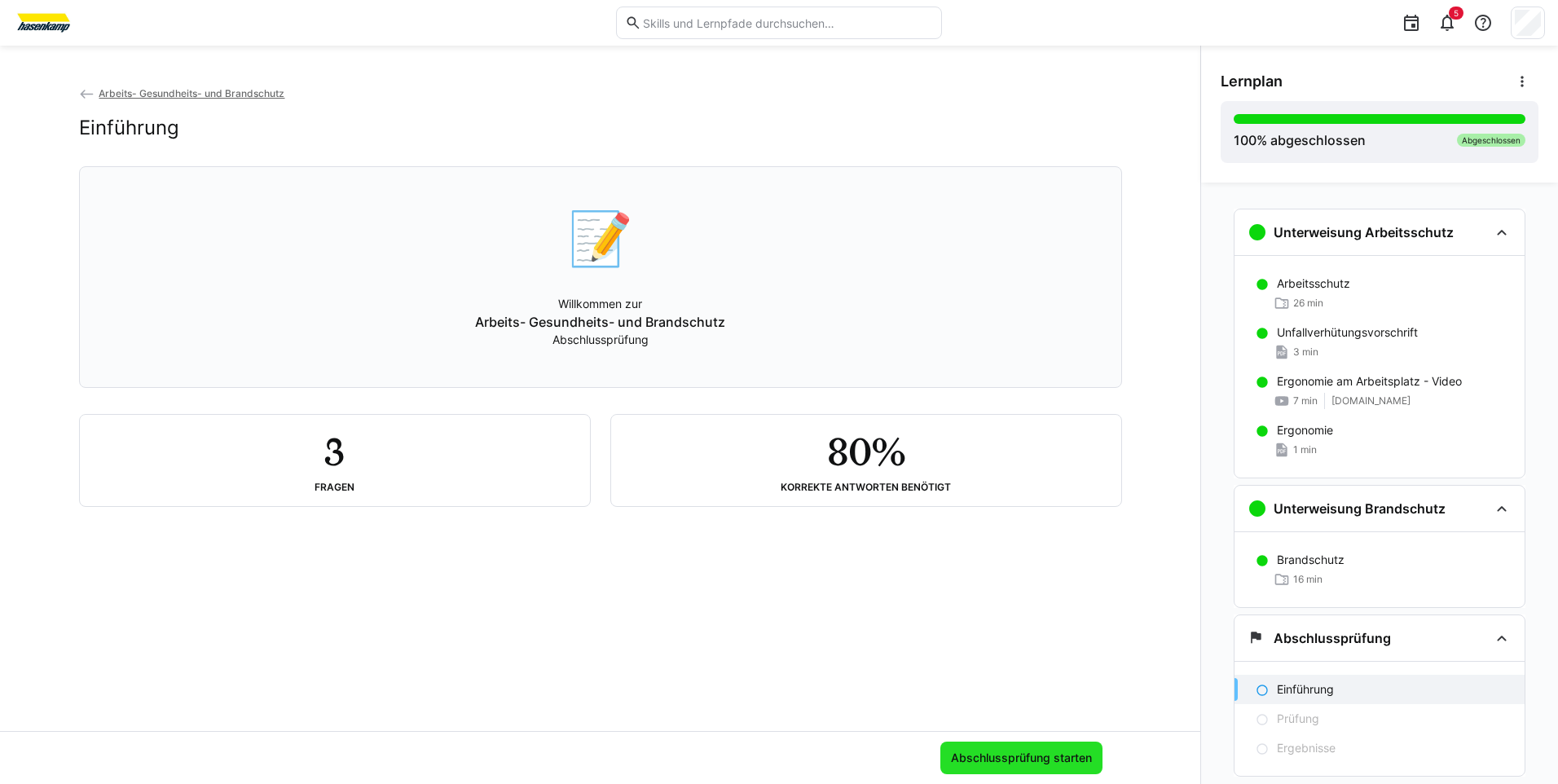
click at [1052, 755] on span "Abschlussprüfung starten" at bounding box center [1021, 758] width 146 height 16
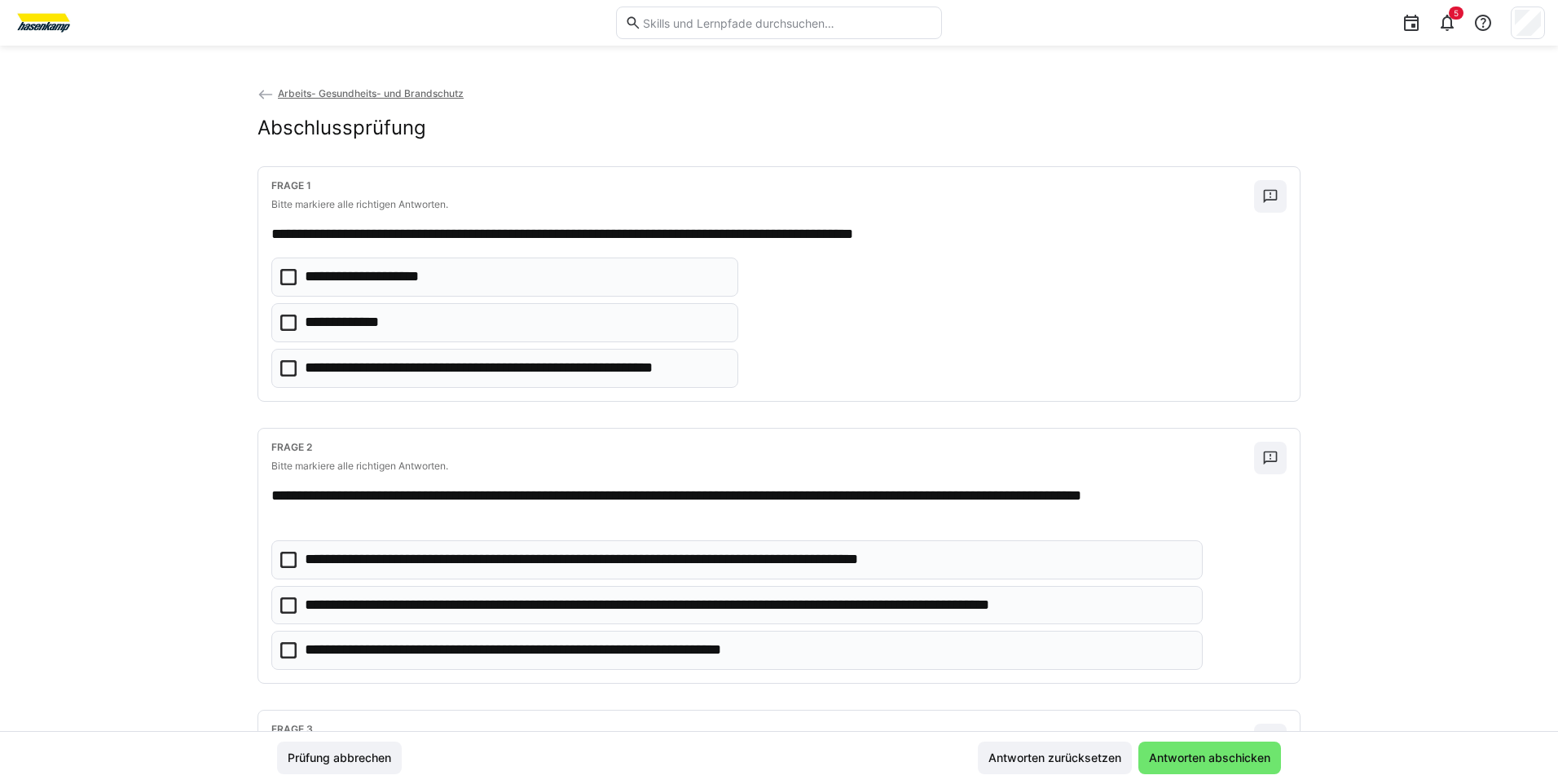
drag, startPoint x: 287, startPoint y: 320, endPoint x: 361, endPoint y: 357, distance: 82.7
click at [286, 320] on icon at bounding box center [288, 322] width 16 height 16
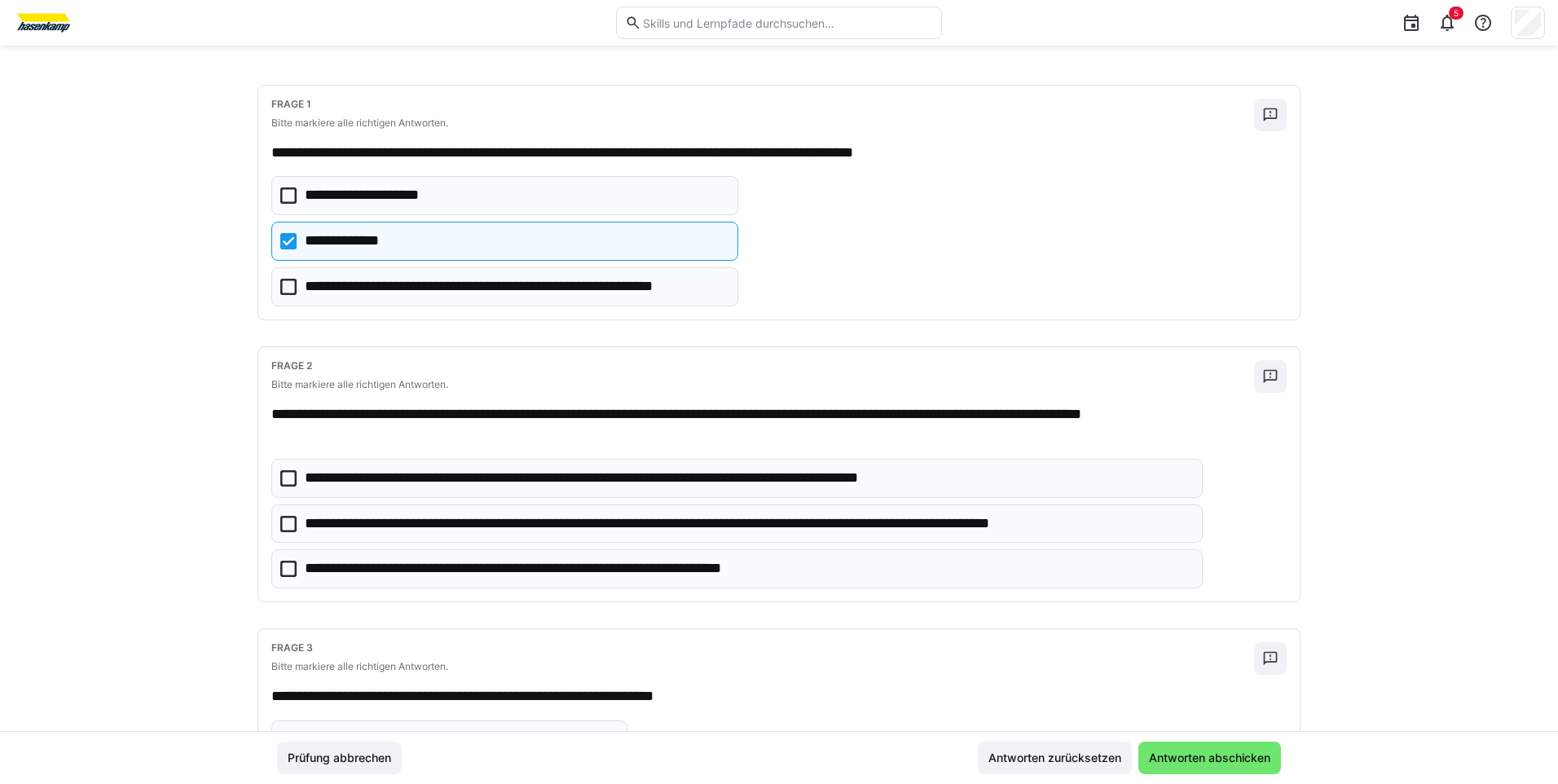
scroll to position [163, 0]
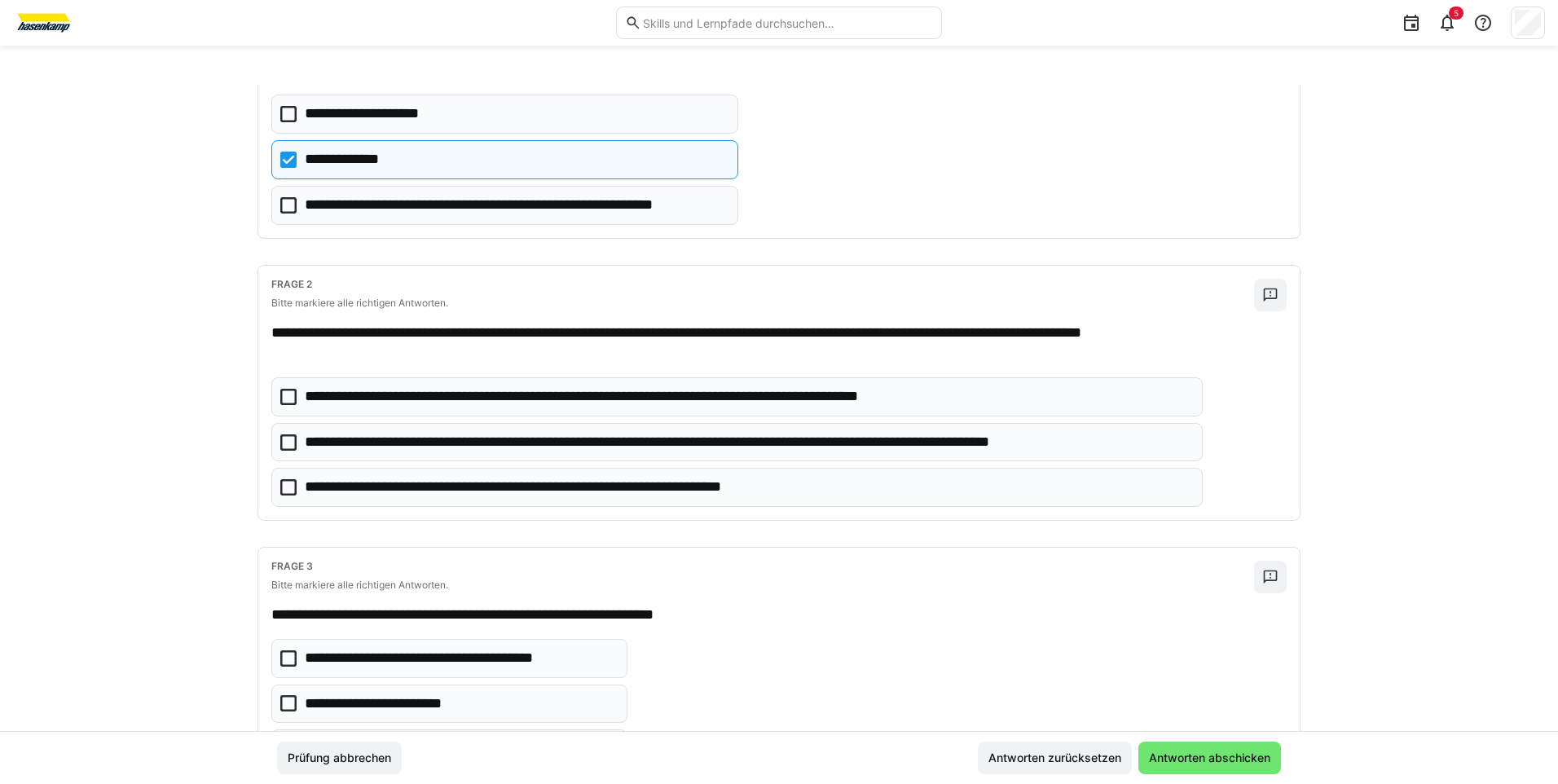
click at [286, 443] on icon at bounding box center [288, 442] width 16 height 16
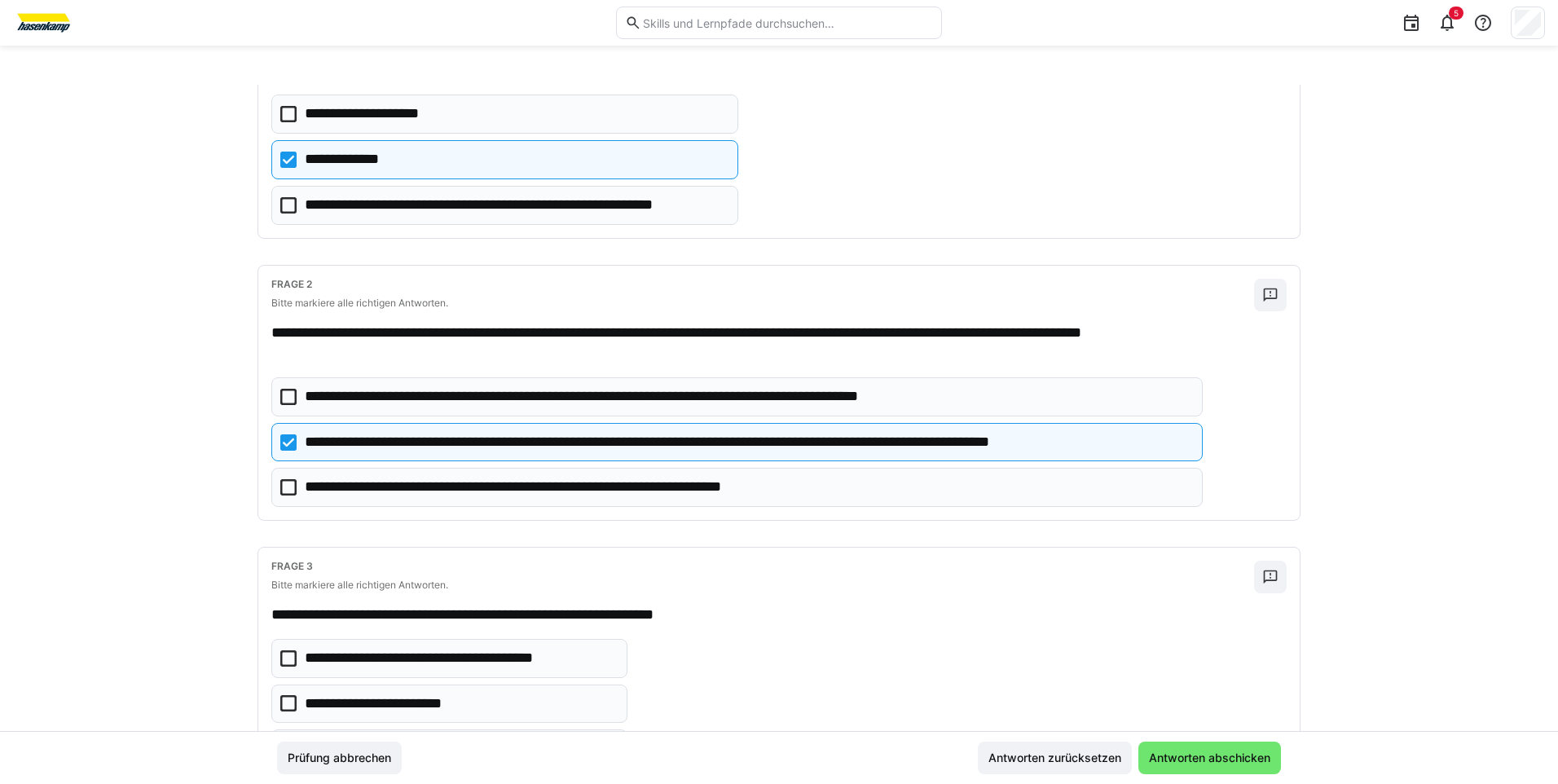
click at [284, 484] on icon at bounding box center [288, 487] width 16 height 16
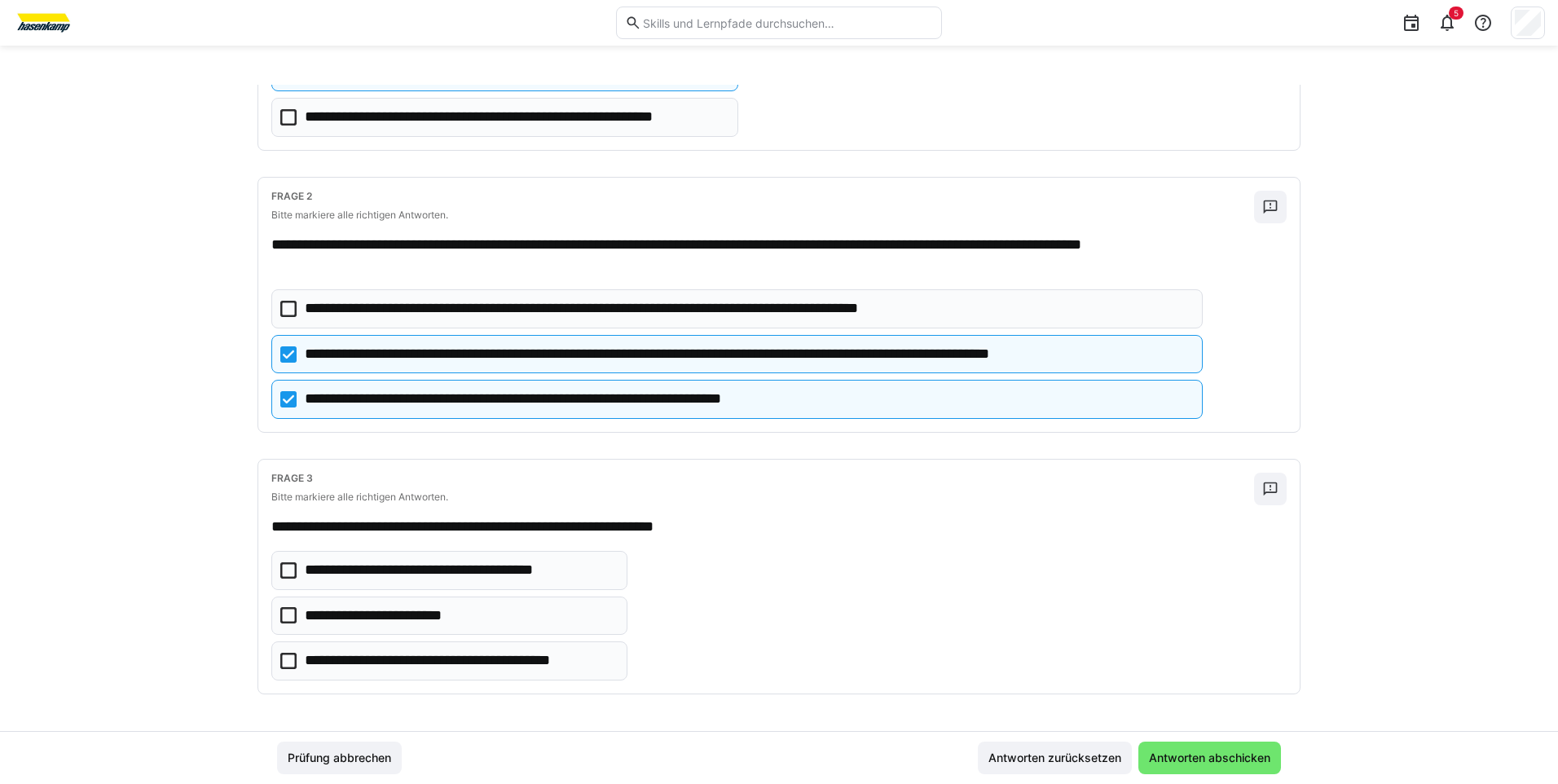
scroll to position [253, 0]
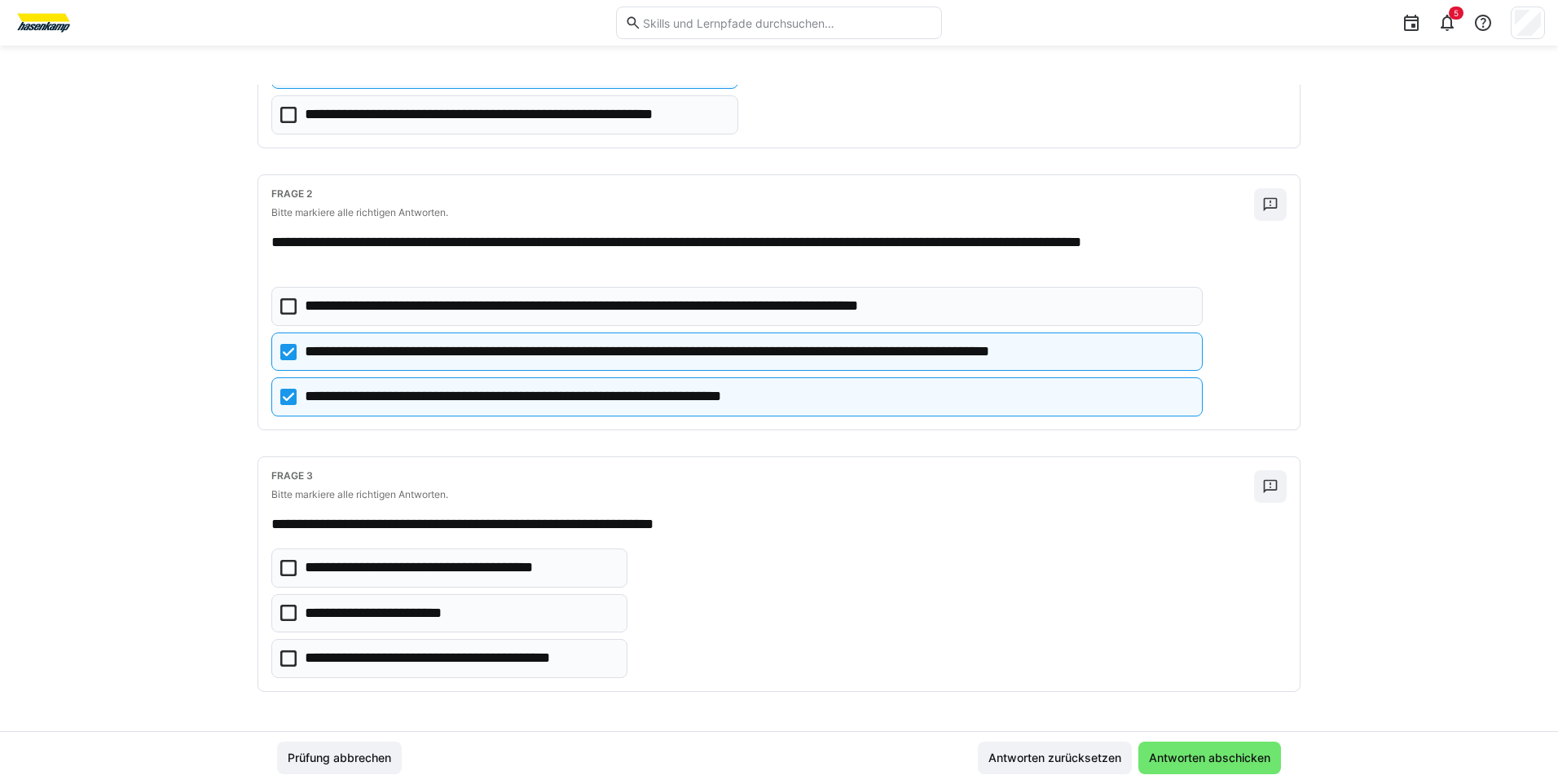
click at [284, 665] on icon at bounding box center [288, 658] width 16 height 16
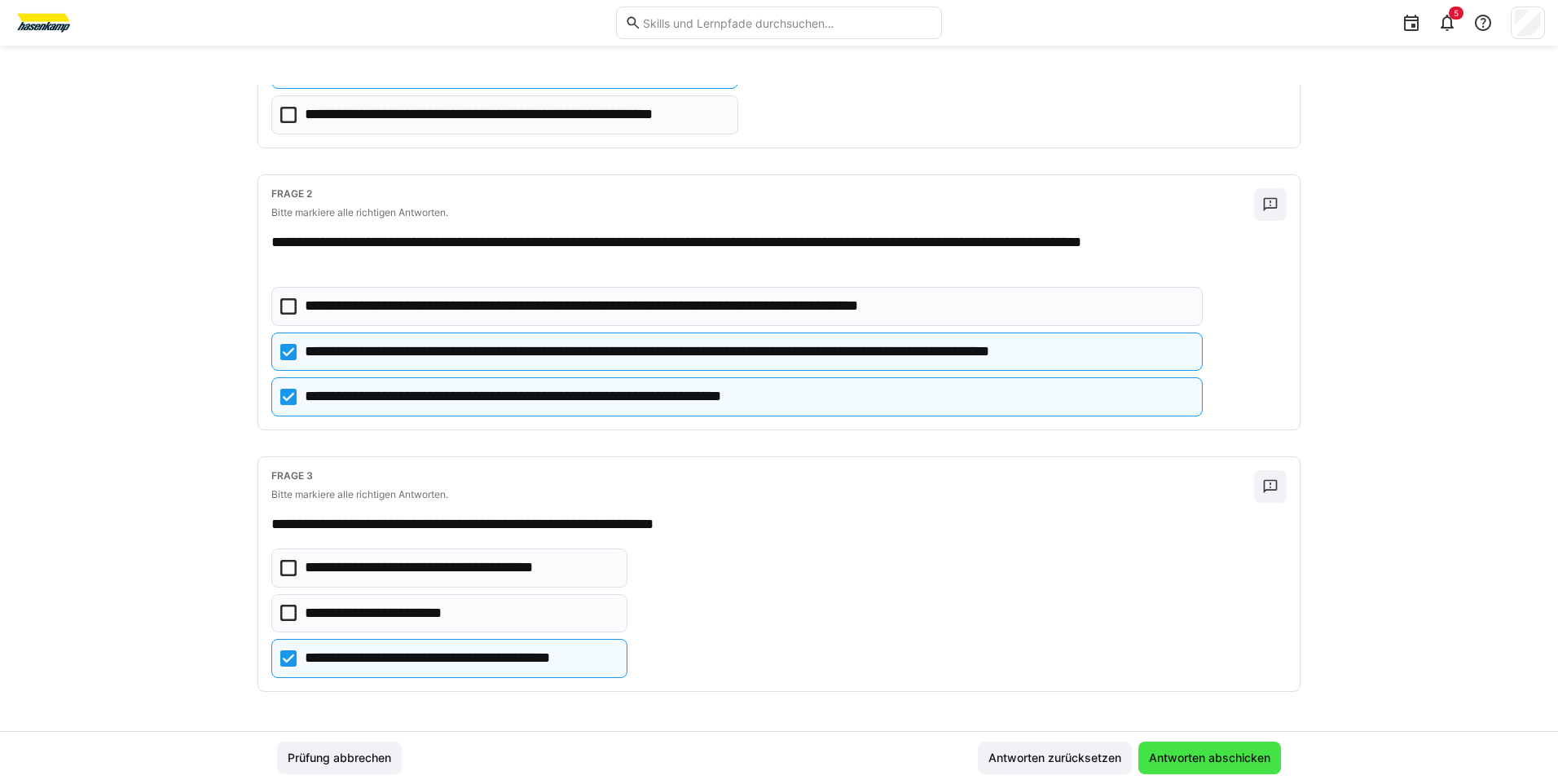
click at [1175, 761] on span "Antworten abschicken" at bounding box center [1210, 758] width 126 height 16
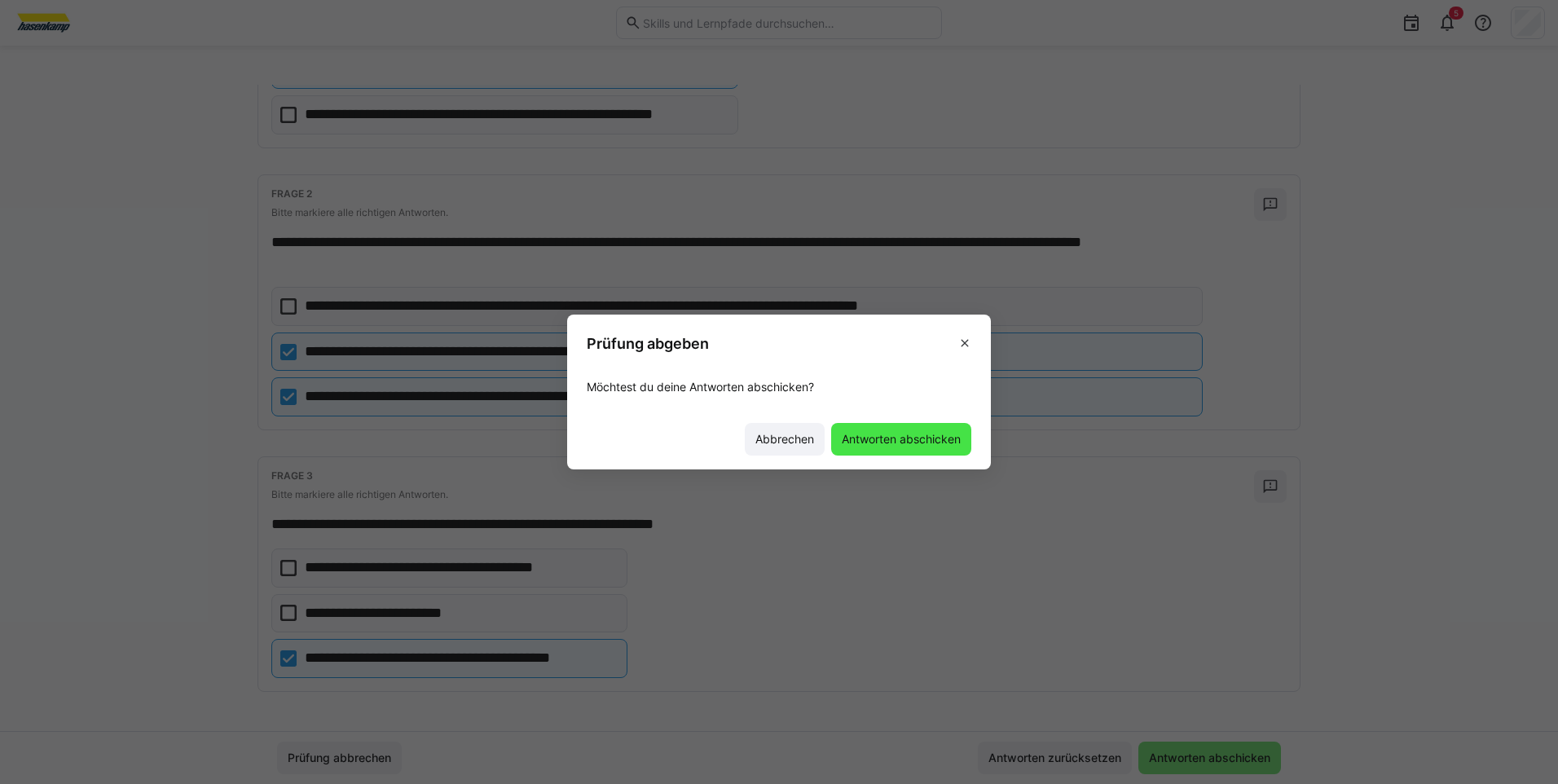
click at [847, 438] on span "Antworten abschicken" at bounding box center [901, 438] width 124 height 16
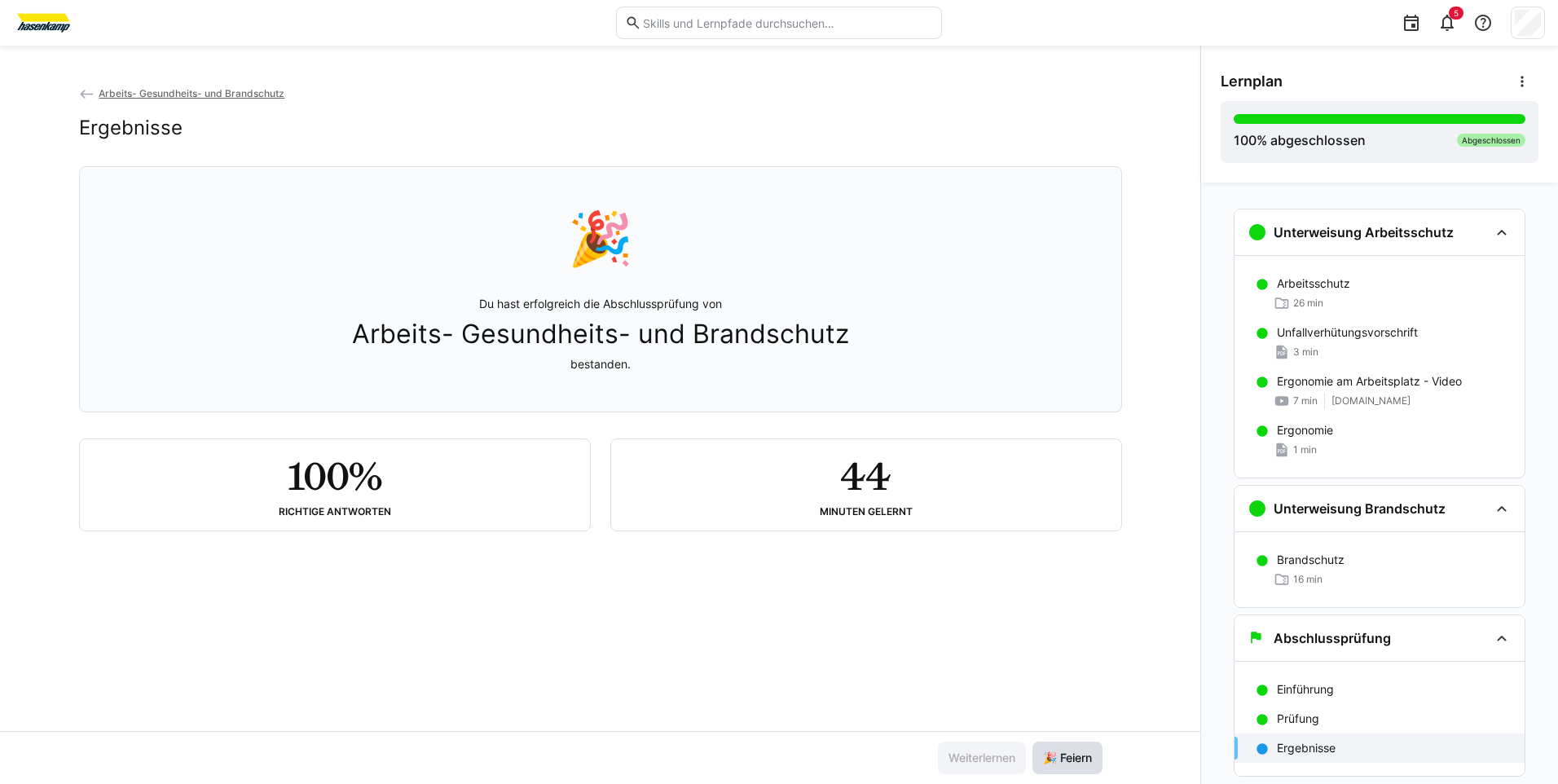
click at [1080, 756] on span "🎉 Feiern" at bounding box center [1067, 758] width 54 height 16
click at [1458, 19] on span "5" at bounding box center [1456, 13] width 15 height 13
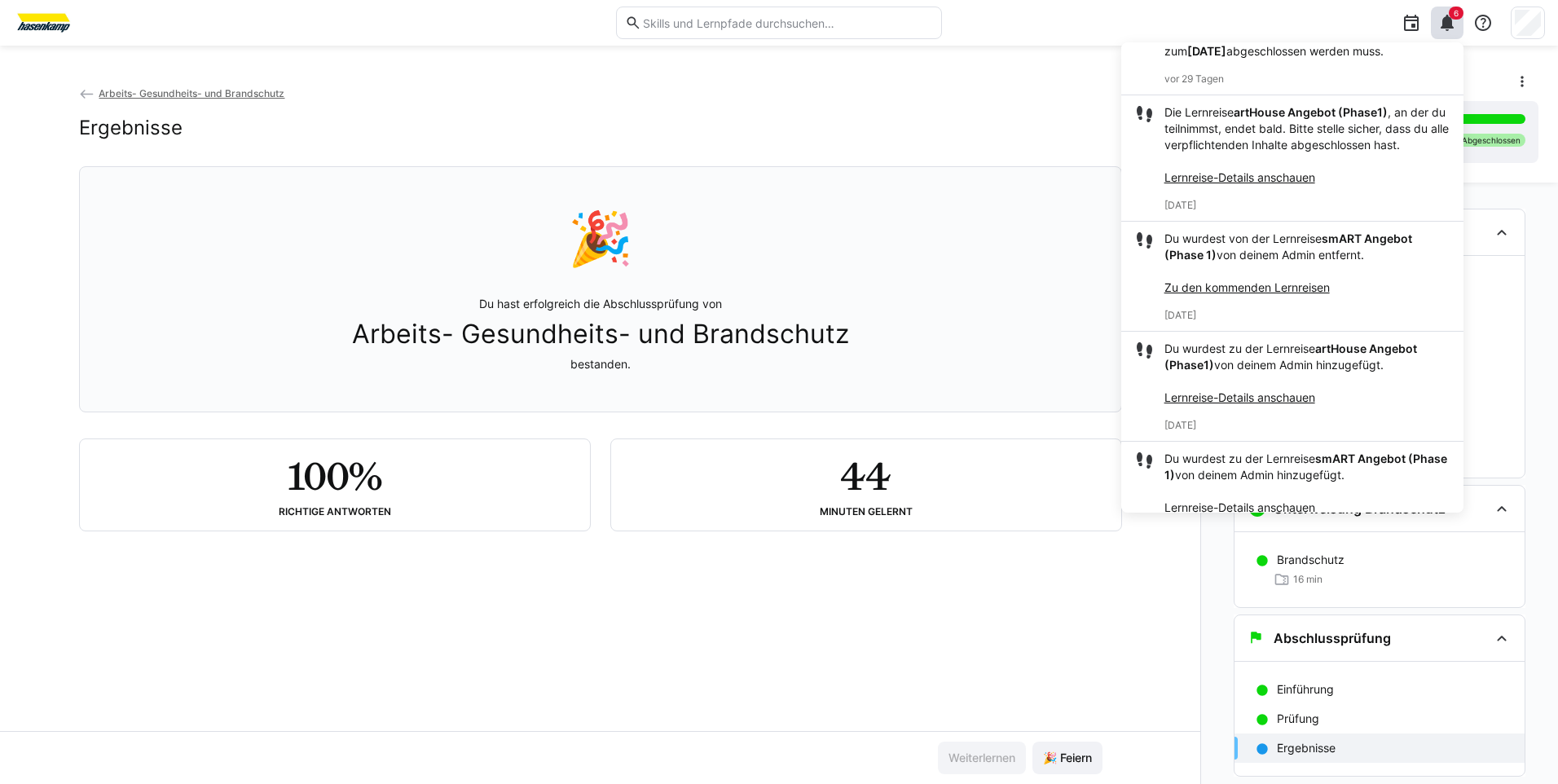
scroll to position [262, 0]
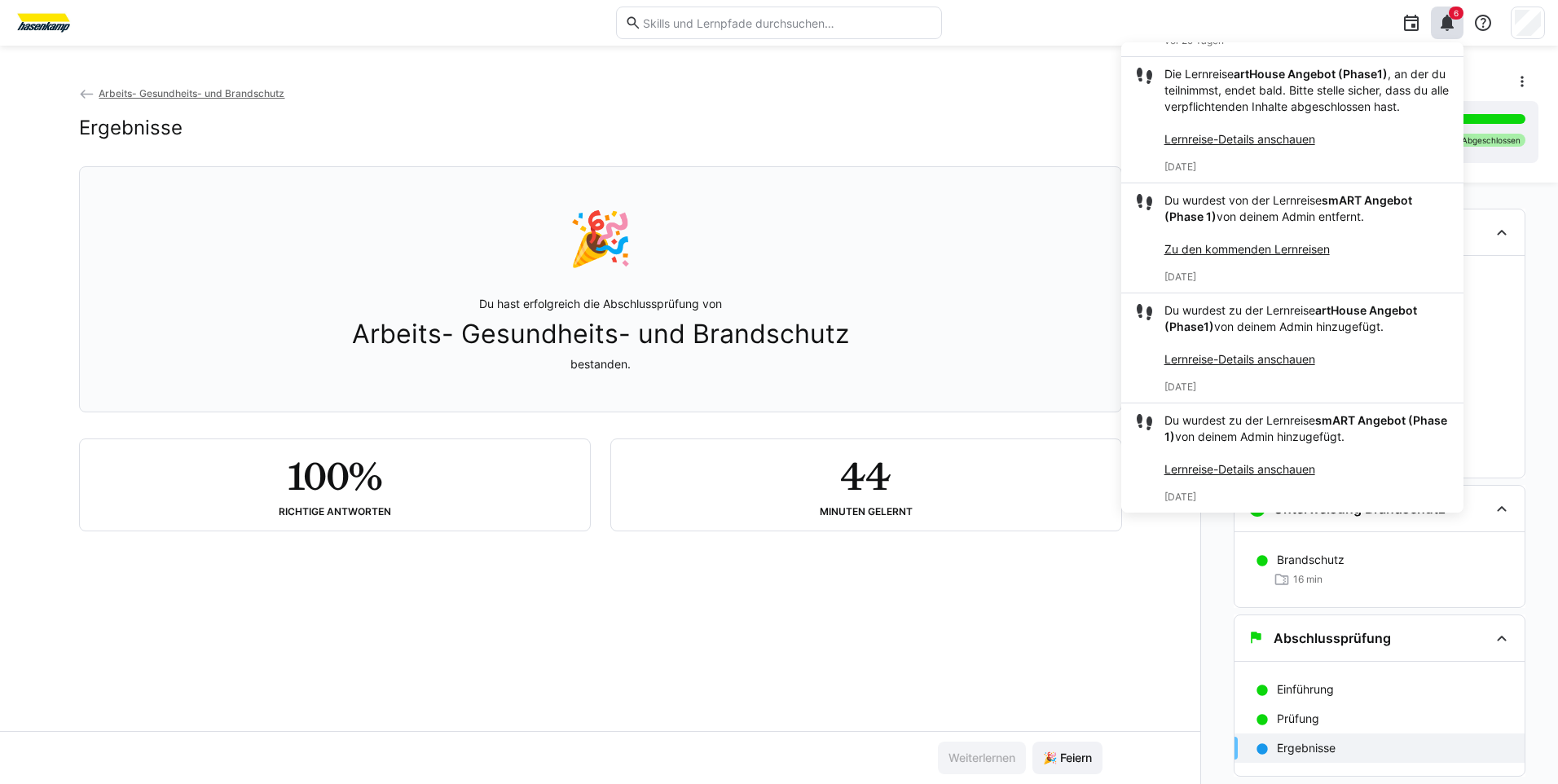
click at [671, 680] on div "Arbeits- Gesundheits- und Brandschutz Ergebnisse 🎉 Du hast erfolgreich die Absc…" at bounding box center [600, 408] width 1200 height 647
